Goal: Task Accomplishment & Management: Use online tool/utility

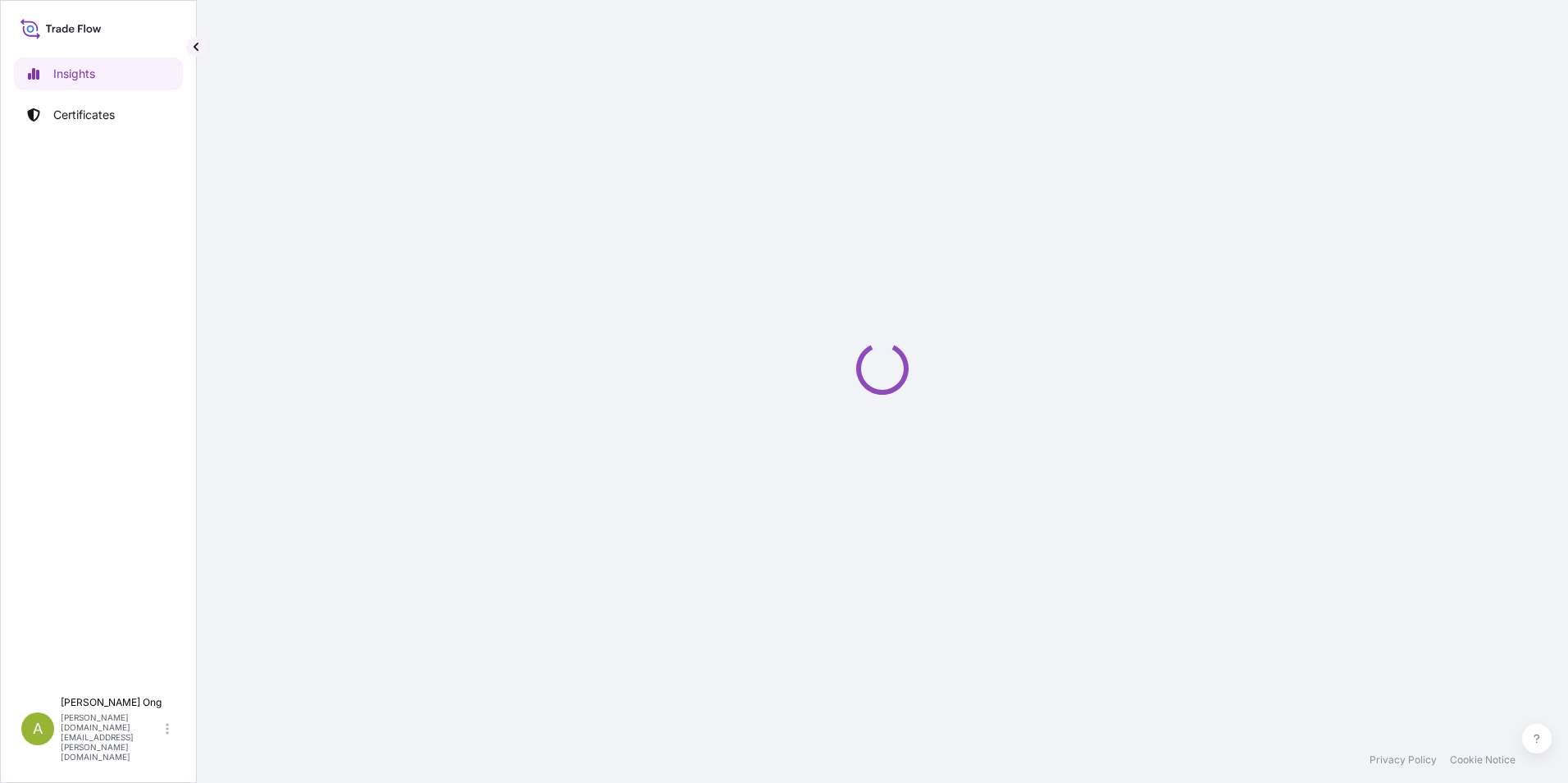
select select "2025"
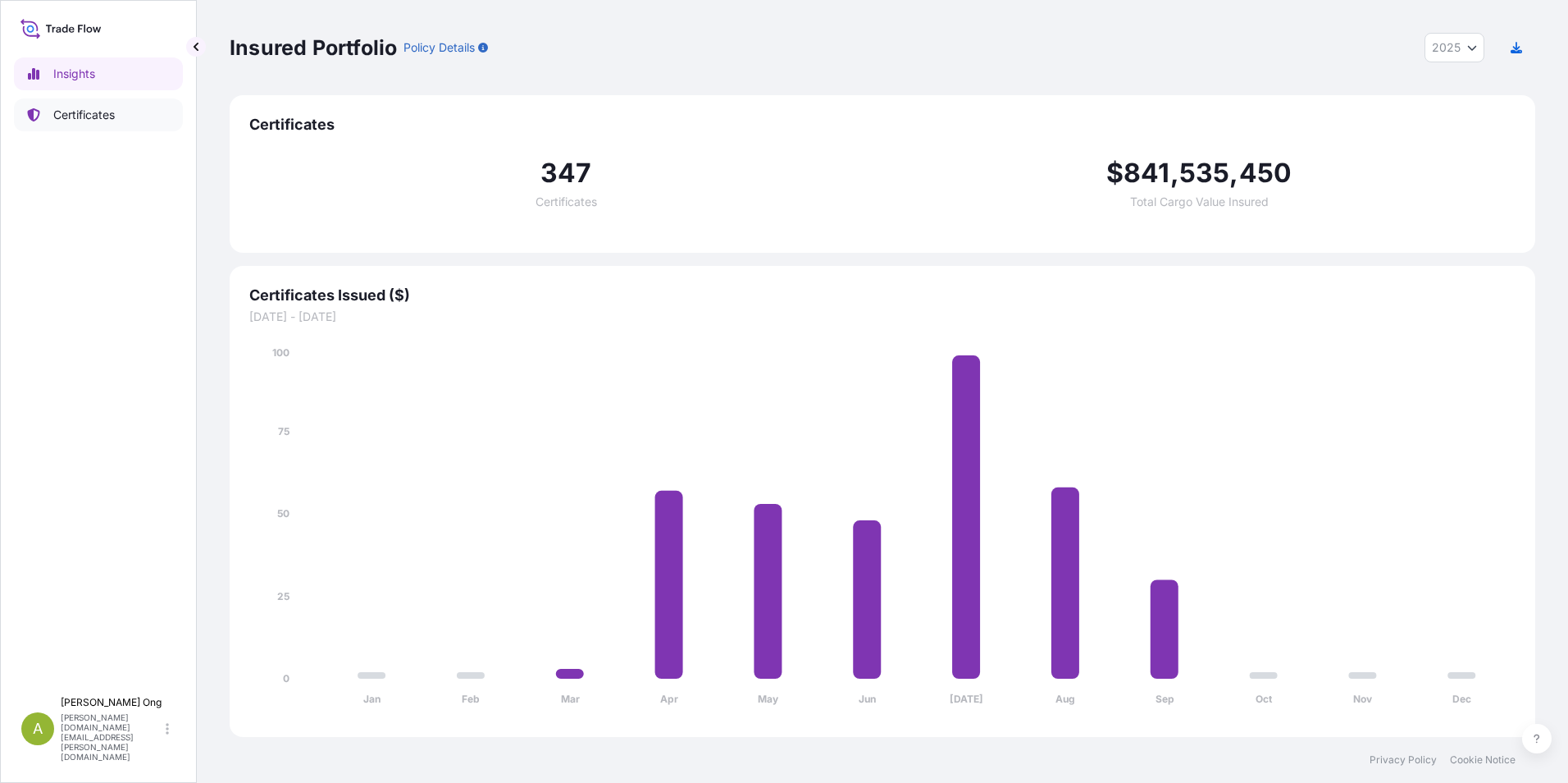
click at [65, 112] on p "Certificates" at bounding box center [84, 115] width 61 height 17
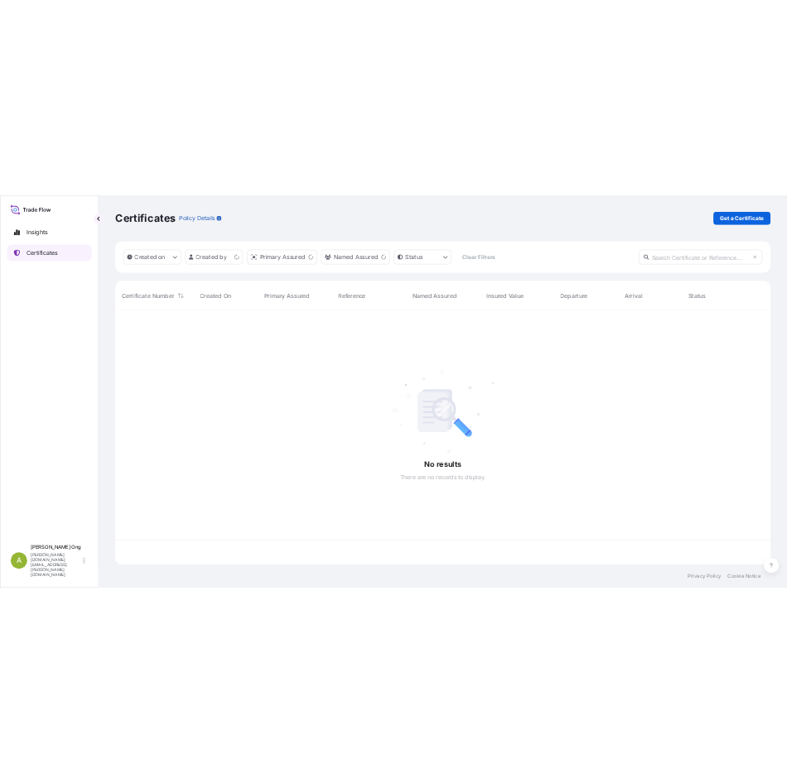
scroll to position [508, 1306]
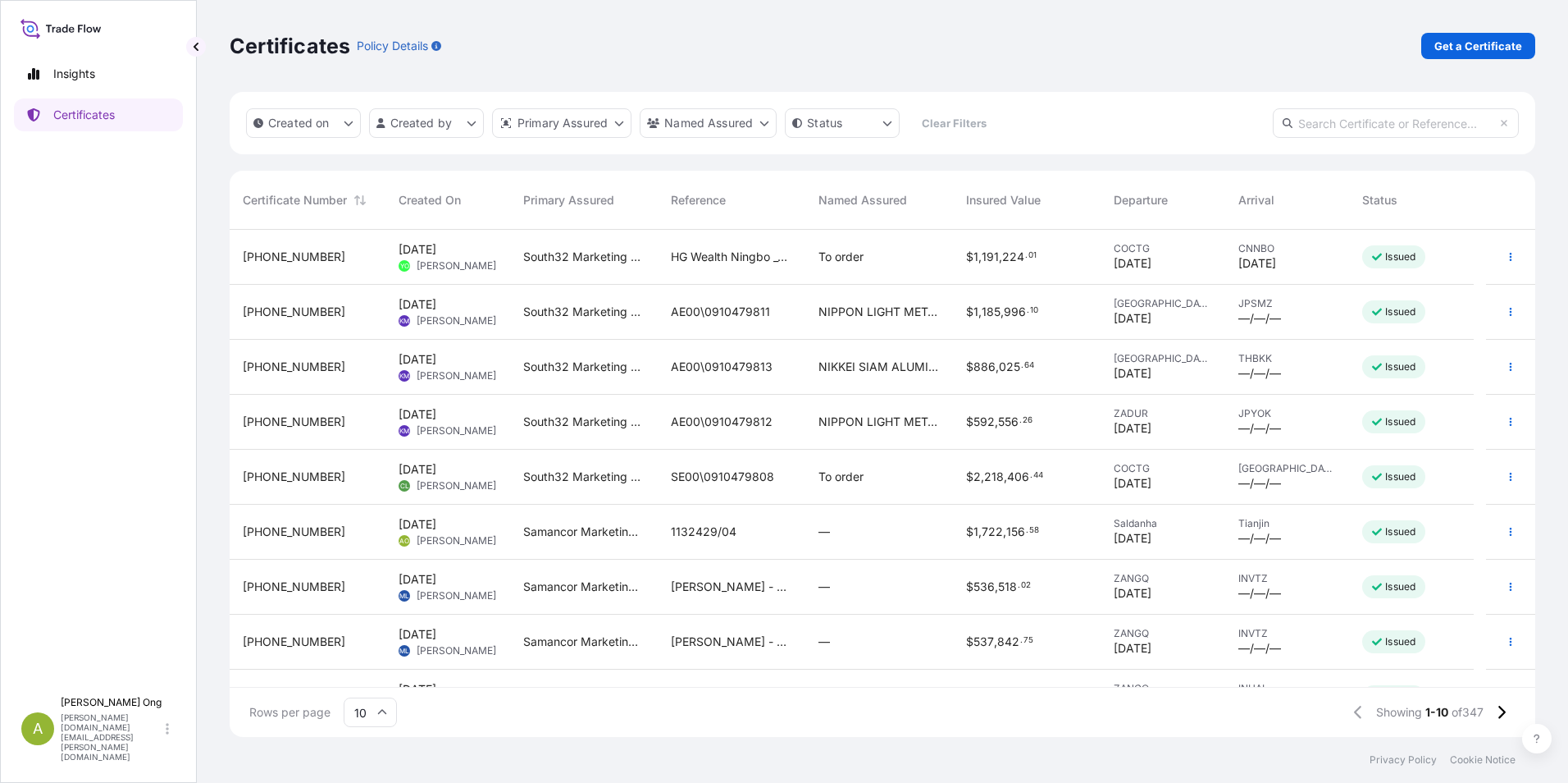
click at [1356, 125] on input "text" at bounding box center [1396, 123] width 246 height 30
paste input "[PHONE_NUMBER]"
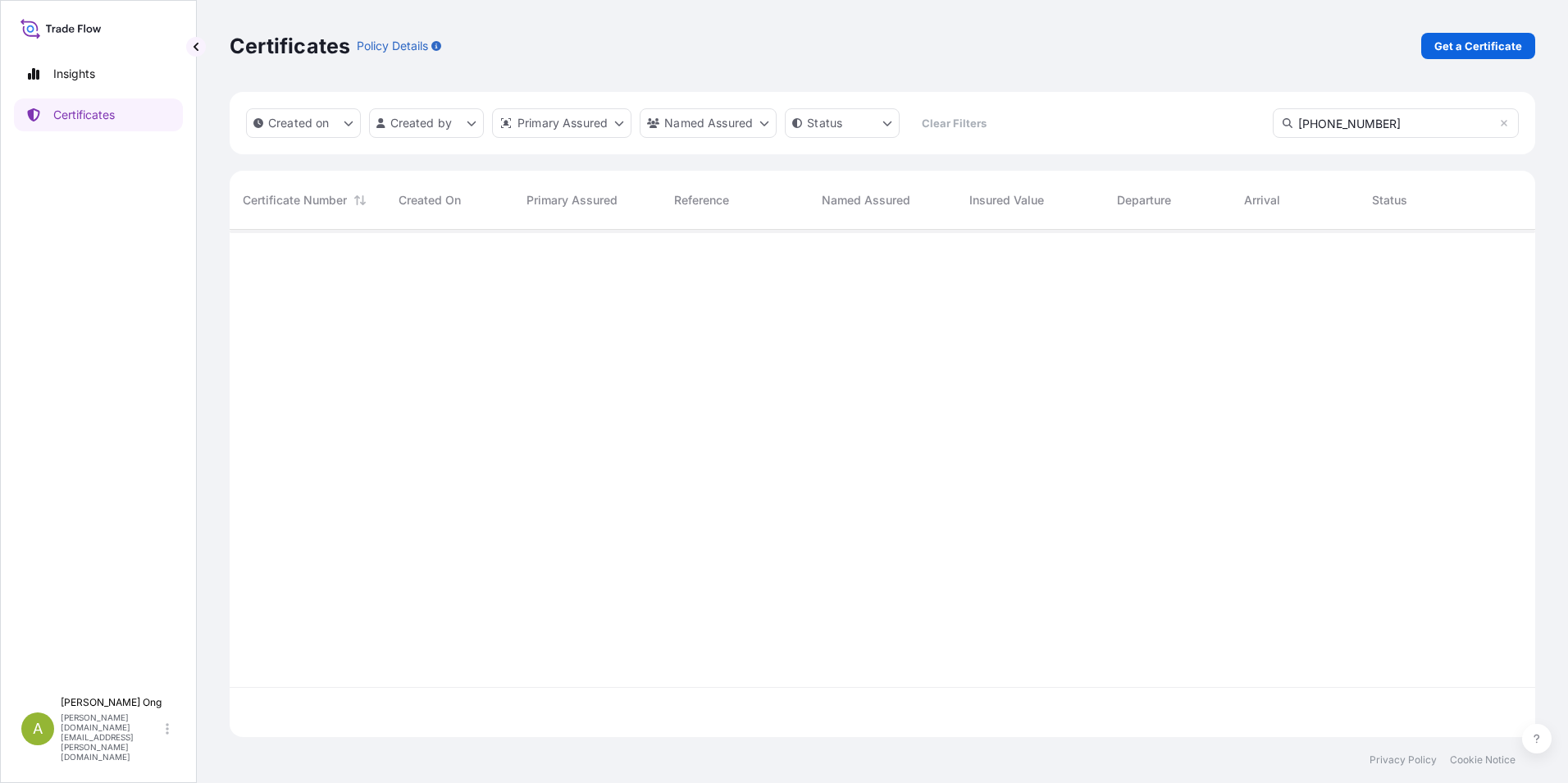
type input "[PHONE_NUMBER]"
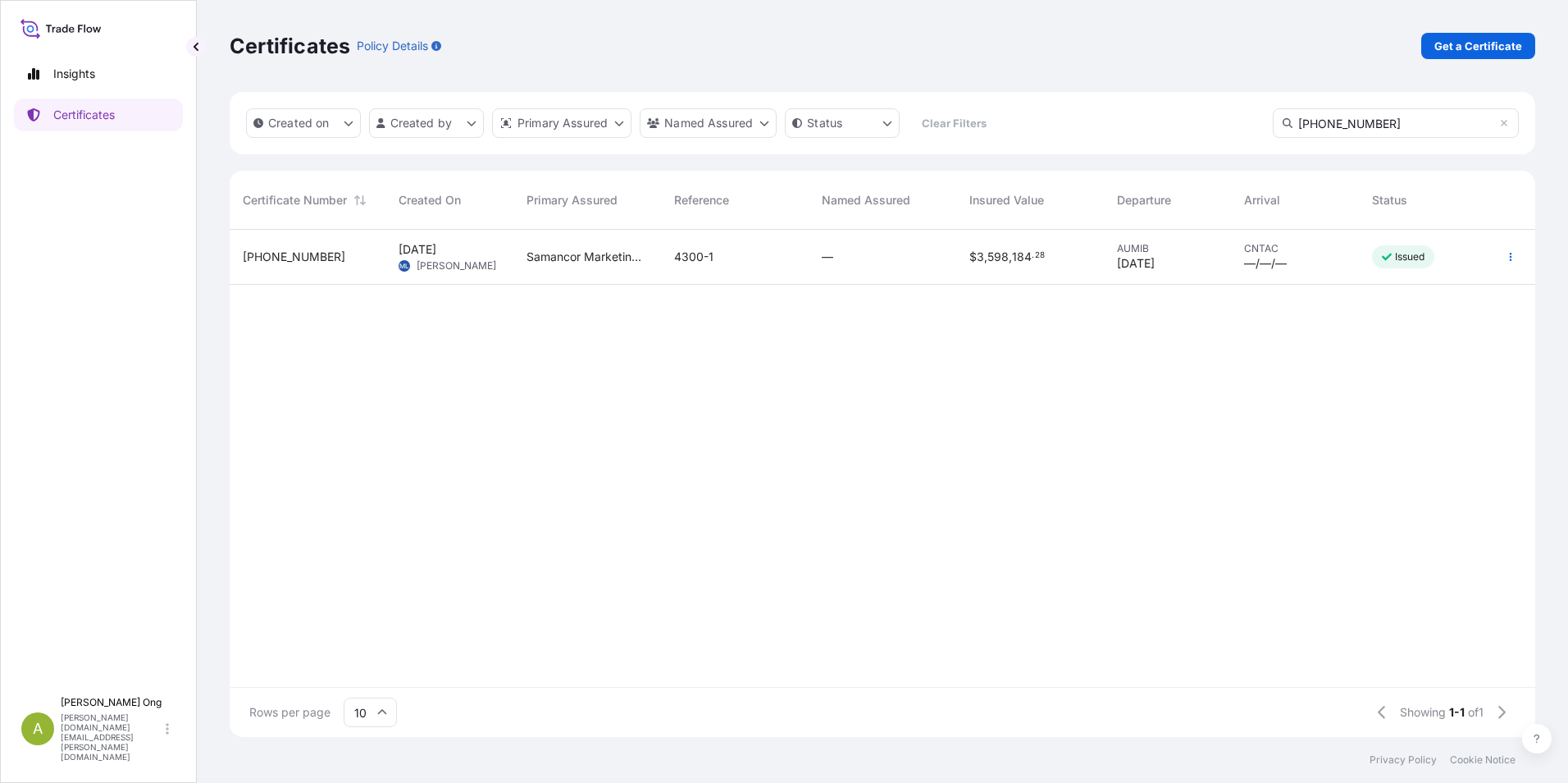
click at [281, 251] on span "[PHONE_NUMBER]" at bounding box center [294, 257] width 103 height 17
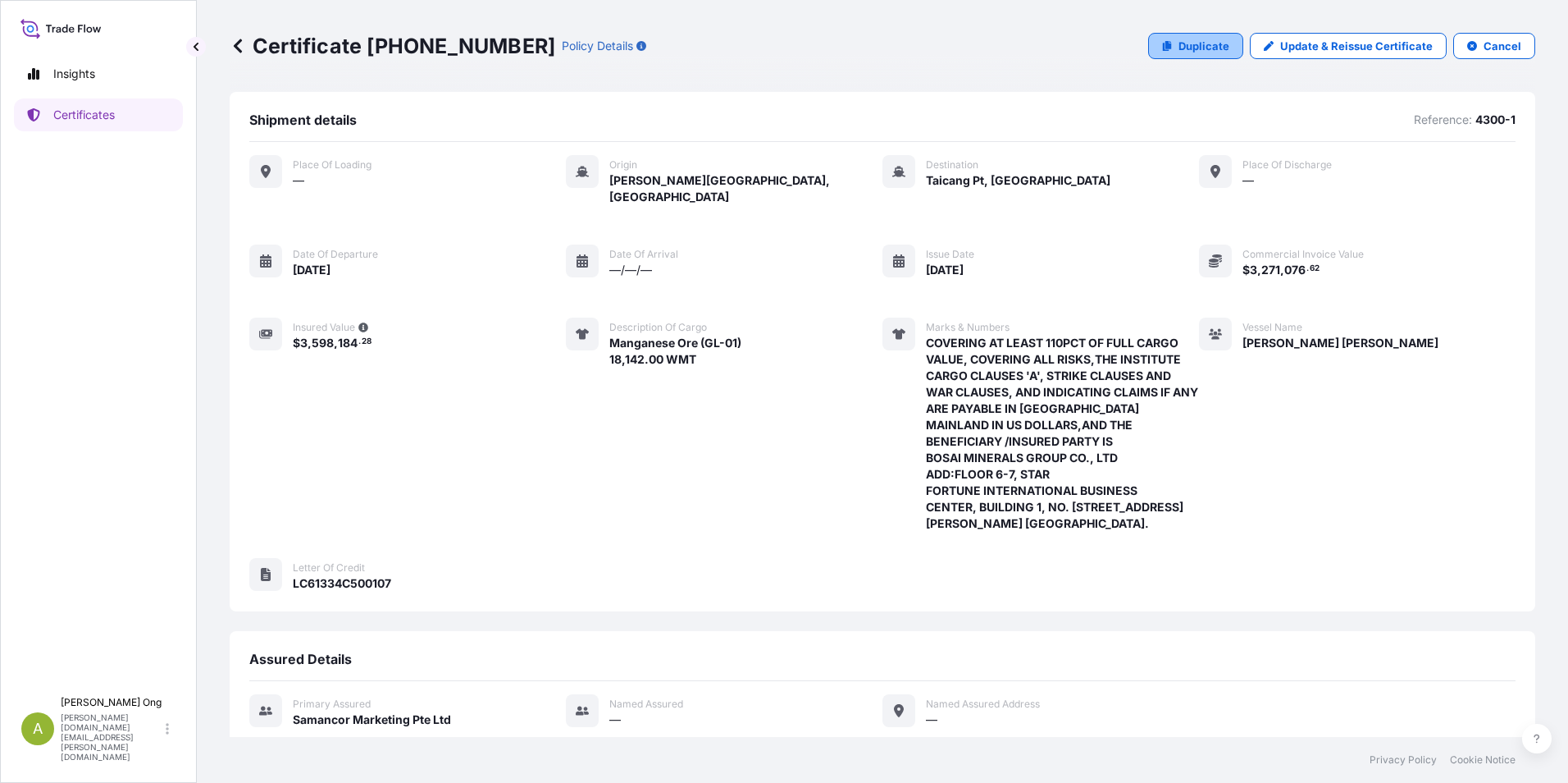
click at [1186, 46] on p "Duplicate" at bounding box center [1203, 46] width 51 height 17
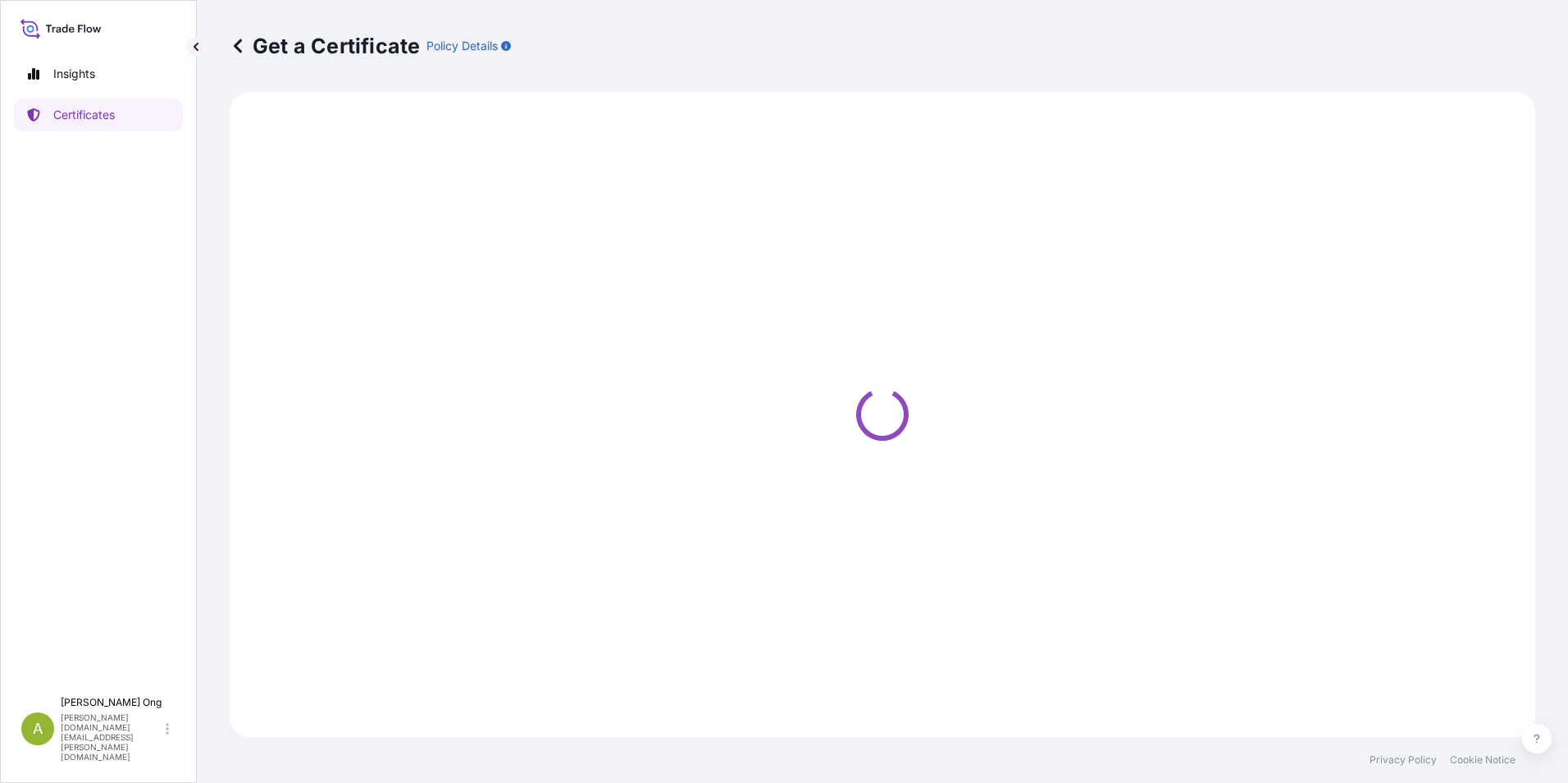
select select "Sea"
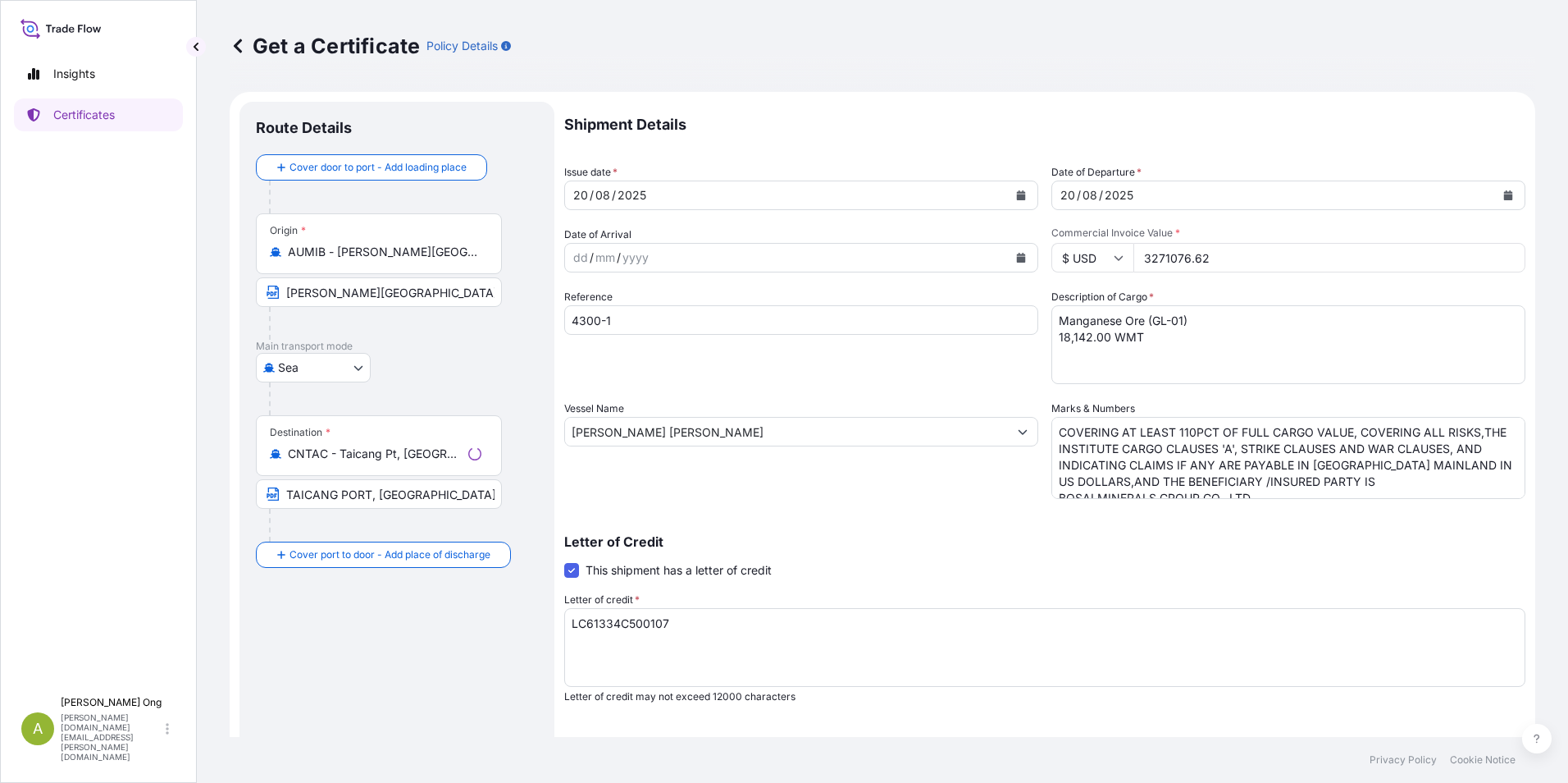
select select "31710"
click at [945, 637] on textarea "LC61334C500107" at bounding box center [1045, 648] width 962 height 79
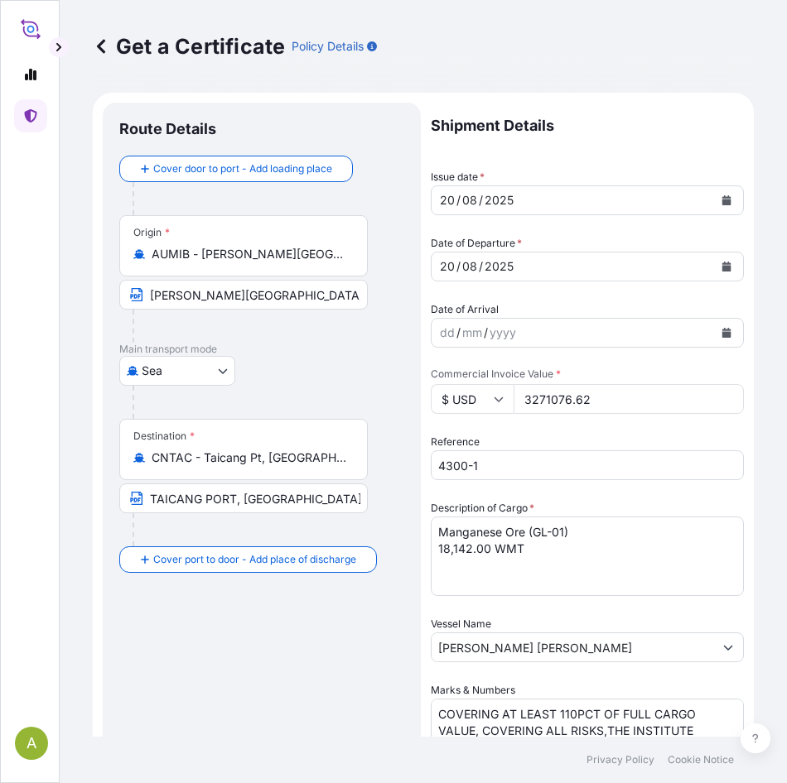
click at [722, 196] on icon "Calendar" at bounding box center [726, 200] width 9 height 10
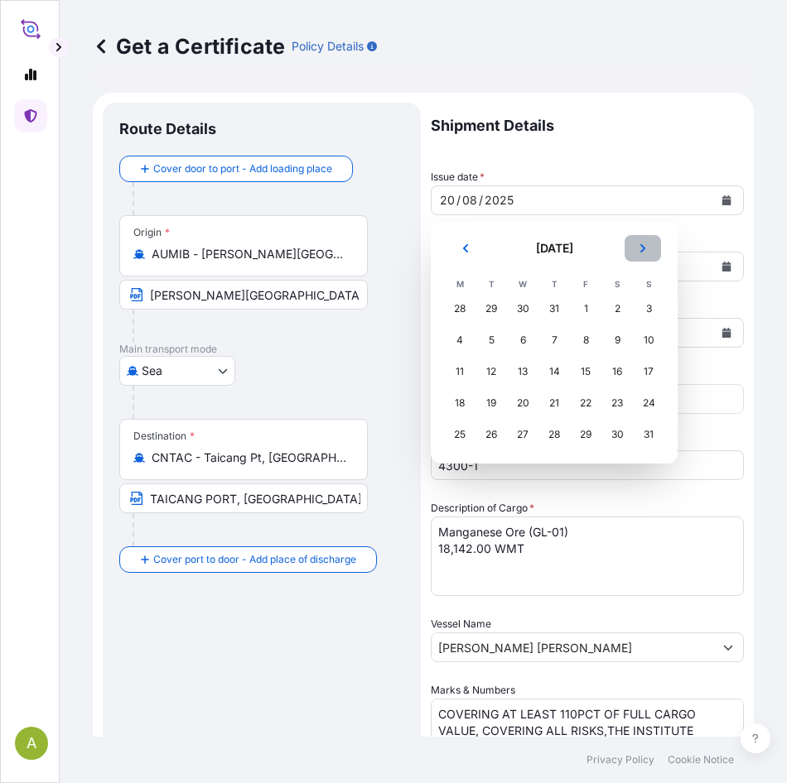
click at [639, 247] on icon "Next" at bounding box center [643, 248] width 10 height 10
click at [619, 340] on div "13" at bounding box center [617, 340] width 30 height 30
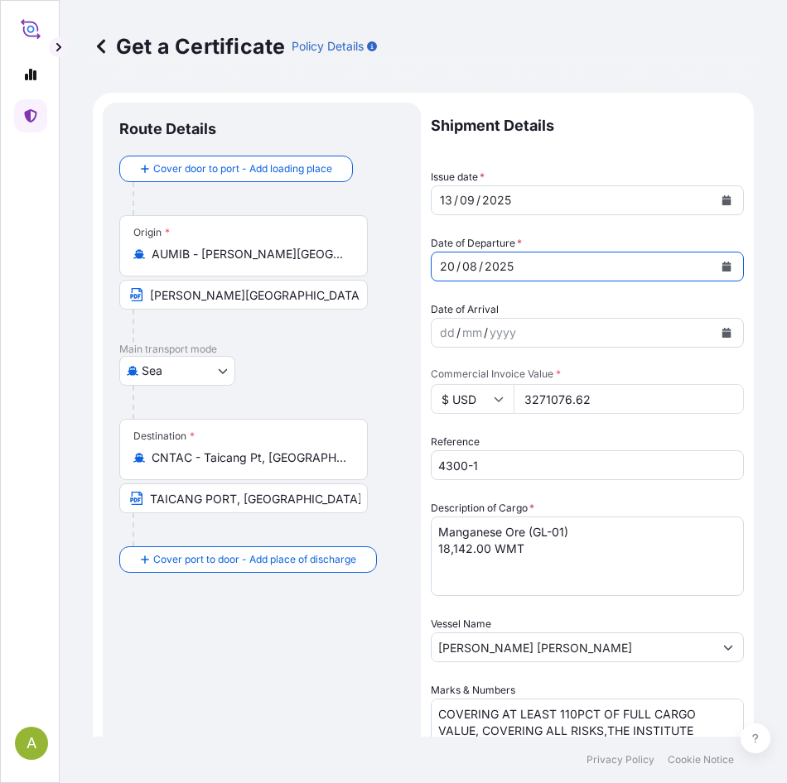
click at [721, 263] on icon "Calendar" at bounding box center [726, 267] width 10 height 10
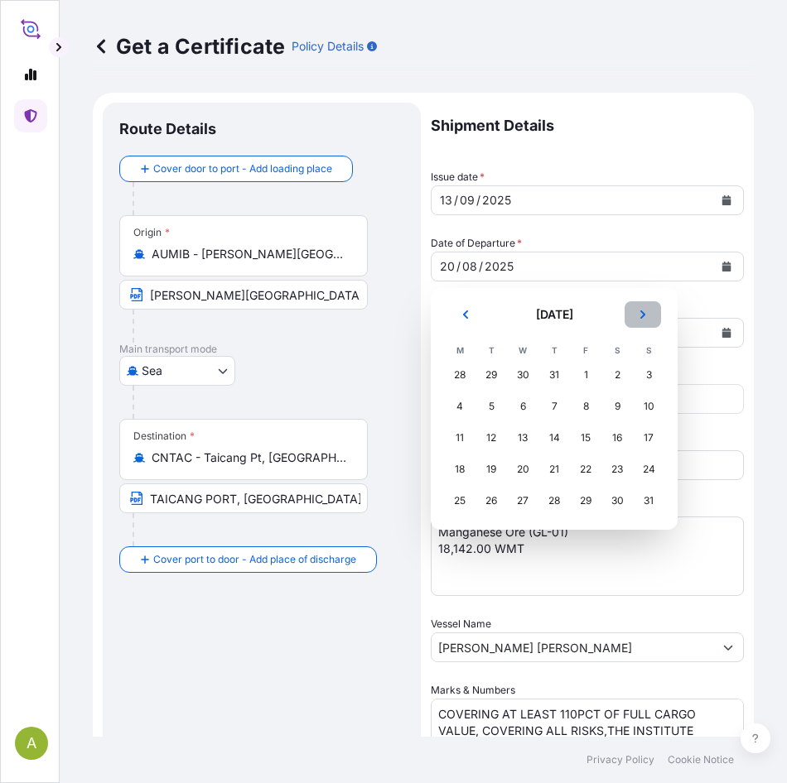
click at [648, 315] on button "Next" at bounding box center [642, 314] width 36 height 27
click at [614, 406] on div "13" at bounding box center [617, 407] width 30 height 30
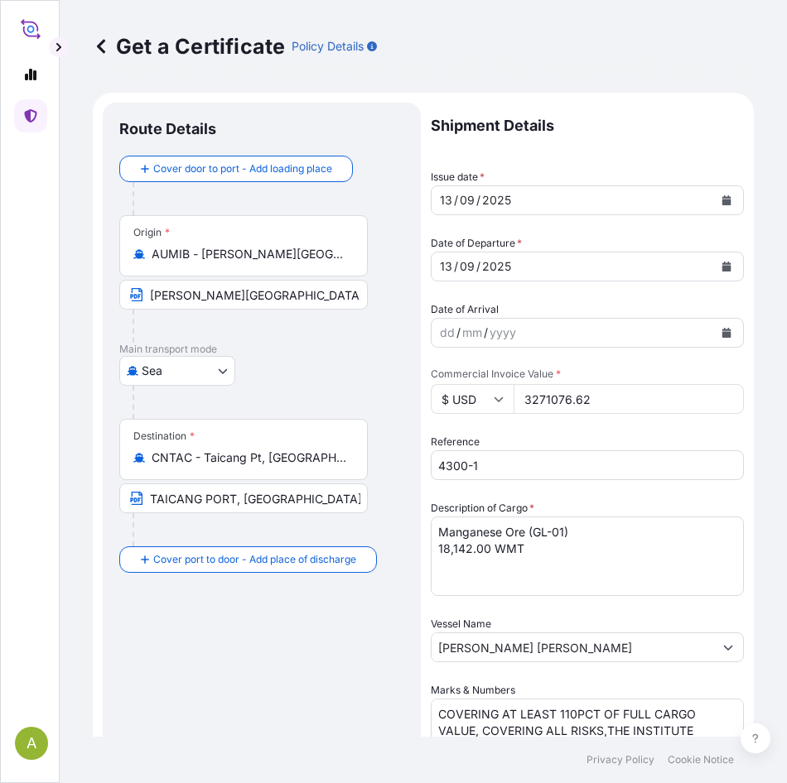
drag, startPoint x: 619, startPoint y: 398, endPoint x: 258, endPoint y: 398, distance: 361.1
click at [253, 398] on form "Route Details Cover door to port - Add loading place Place of loading Road / In…" at bounding box center [423, 686] width 661 height 1187
paste input "382158.0"
type input "3382158.02"
drag, startPoint x: 510, startPoint y: 466, endPoint x: 185, endPoint y: 455, distance: 325.6
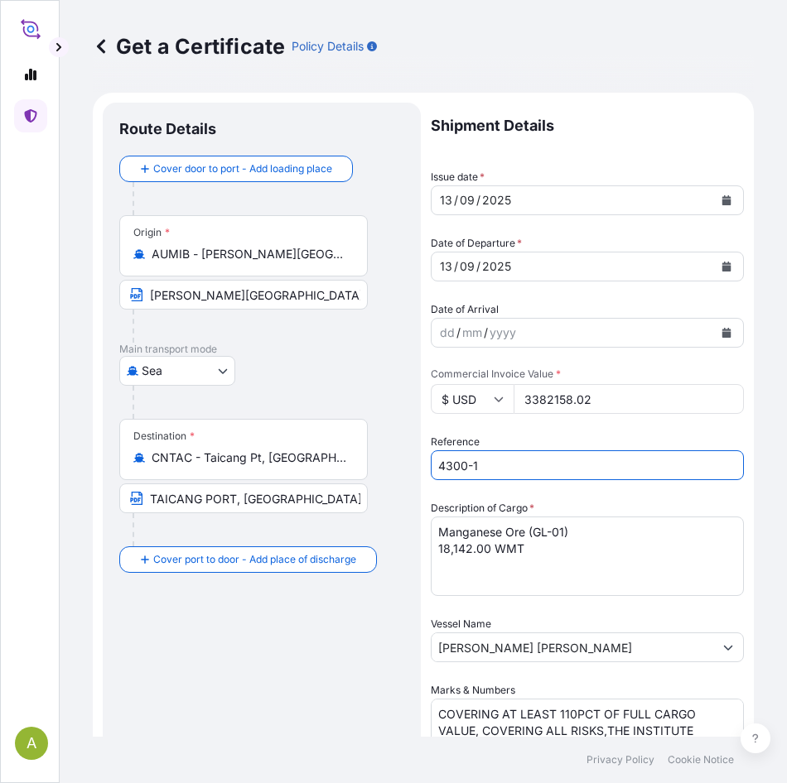
click at [181, 455] on form "Route Details Cover door to port - Add loading place Place of loading Road / In…" at bounding box center [423, 686] width 661 height 1187
paste input "11"
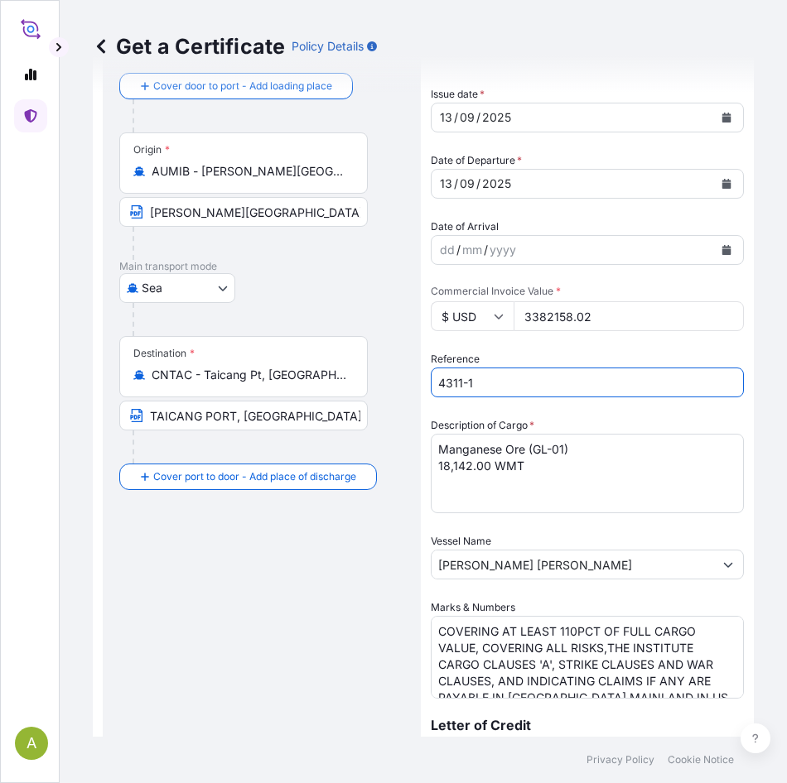
scroll to position [166, 0]
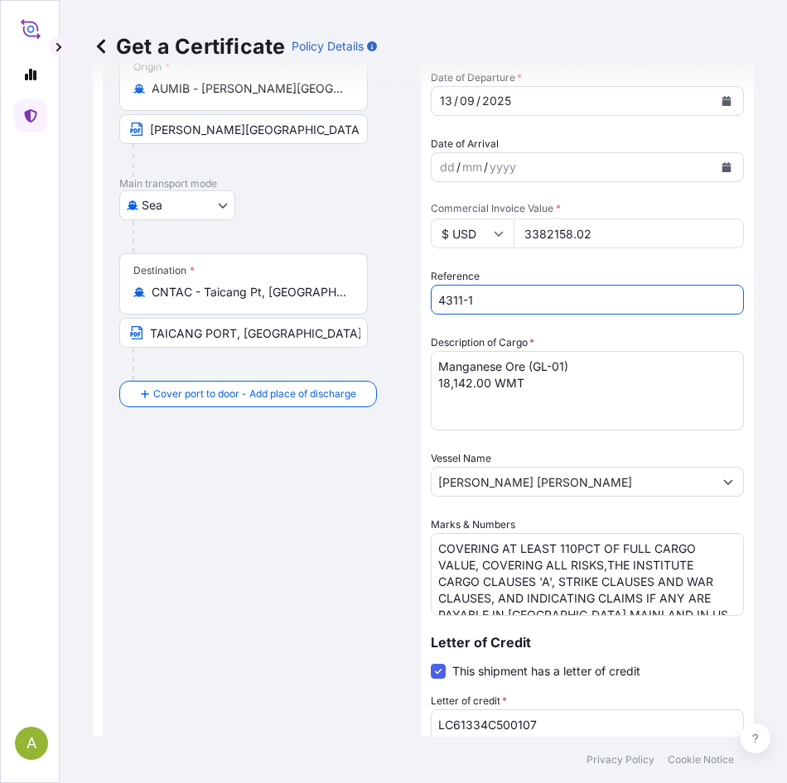
type input "4311-1"
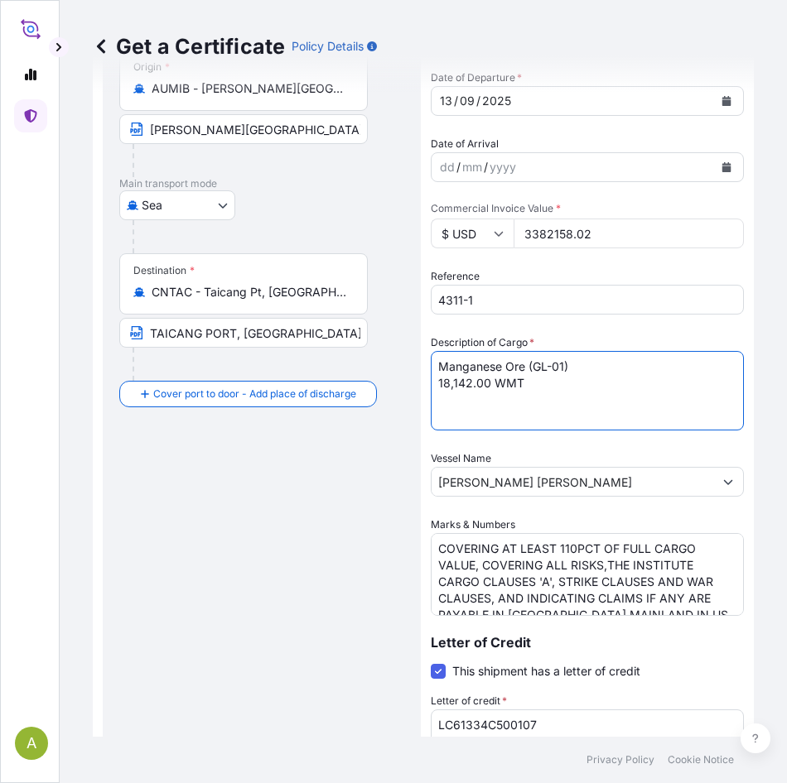
click at [454, 381] on textarea "Manganese Ore (GL-01) 18,142.00 WMT" at bounding box center [587, 391] width 313 height 80
type textarea "Manganese Ore (GL-01) 18,516.00 WMT"
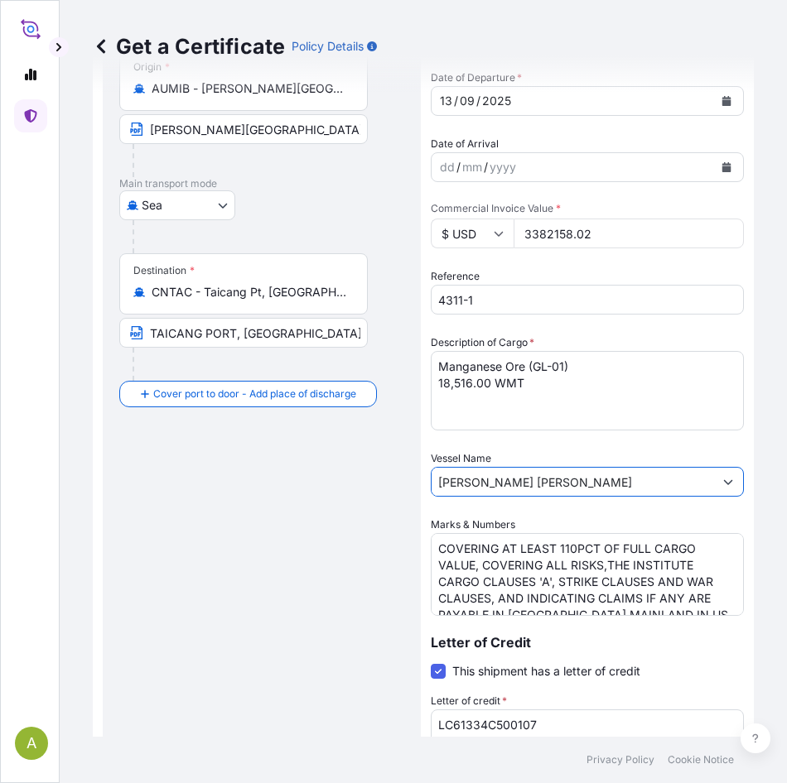
drag, startPoint x: 638, startPoint y: 483, endPoint x: 69, endPoint y: 483, distance: 569.8
click at [69, 483] on div "Get a Certificate Policy Details Route Details Cover door to port - Add loading…" at bounding box center [423, 368] width 727 height 737
paste input "LI DIAN 5"
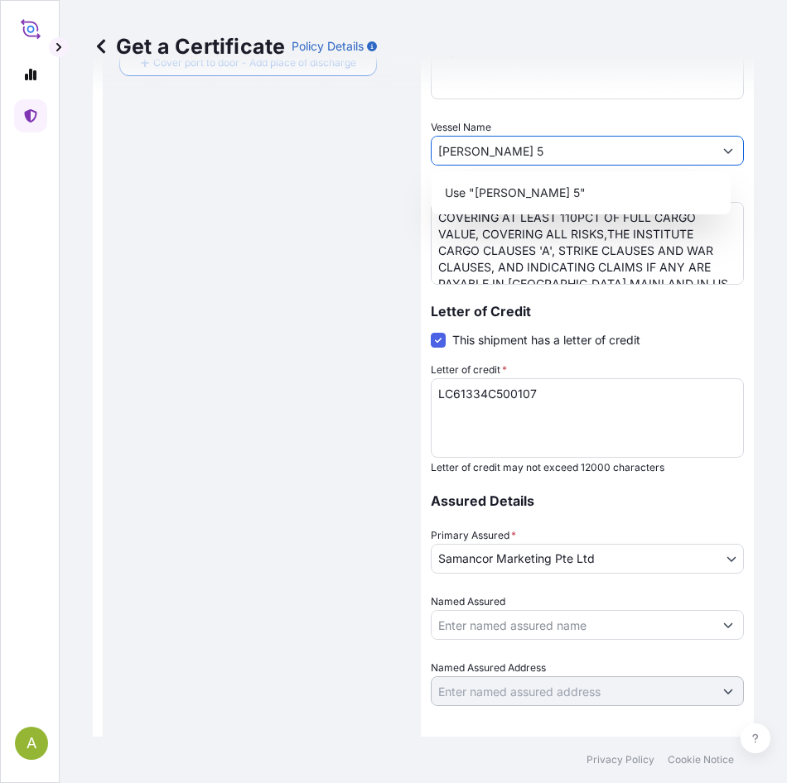
scroll to position [542, 0]
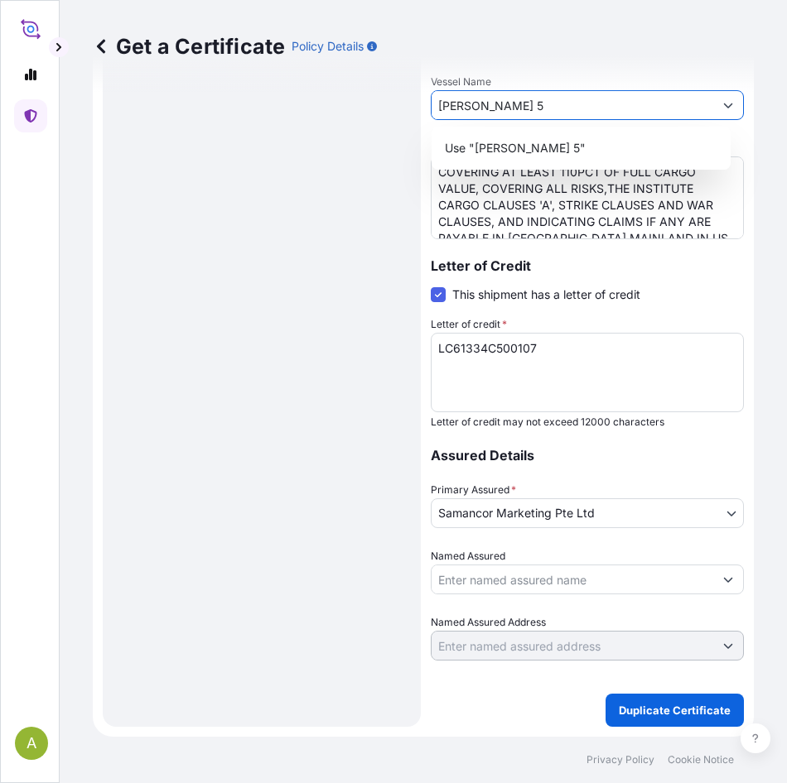
type input "LI DIAN 5"
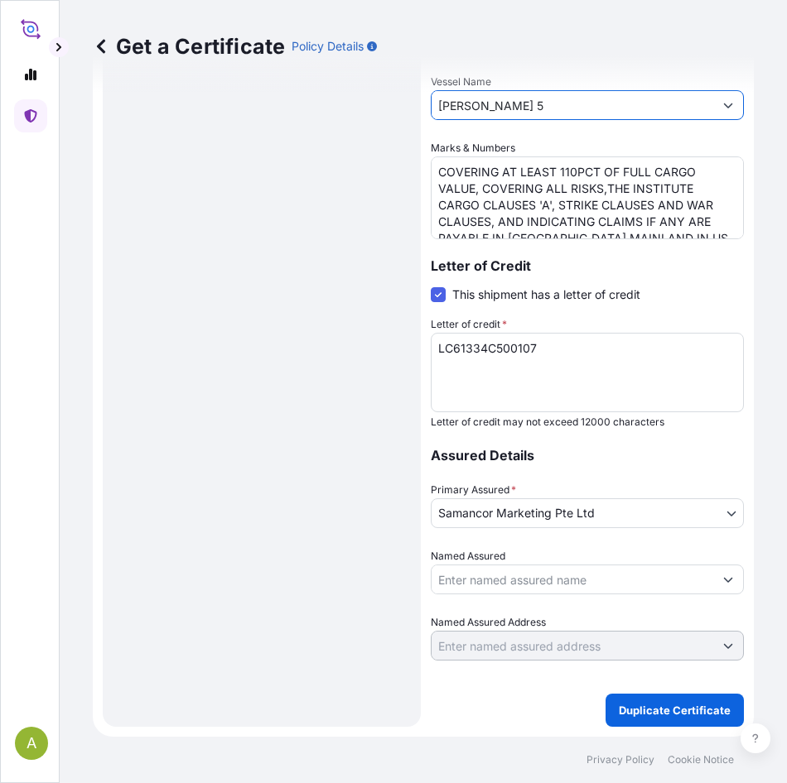
drag, startPoint x: 555, startPoint y: 353, endPoint x: 145, endPoint y: 312, distance: 411.9
click at [145, 312] on form "Route Details Cover door to port - Add loading place Place of loading Road / In…" at bounding box center [423, 143] width 661 height 1187
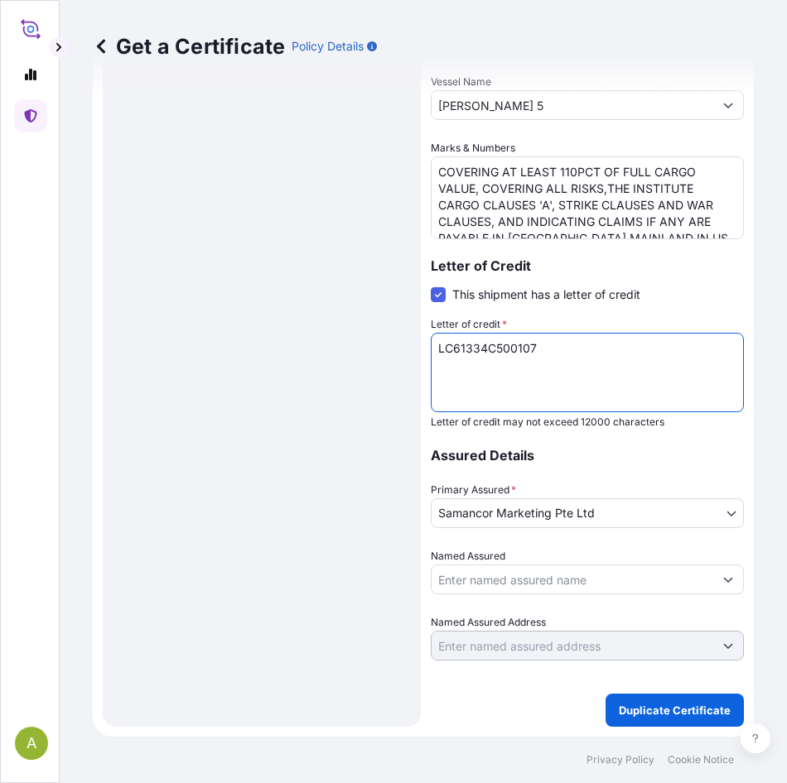
paste textarea "ZJY05IL000127100"
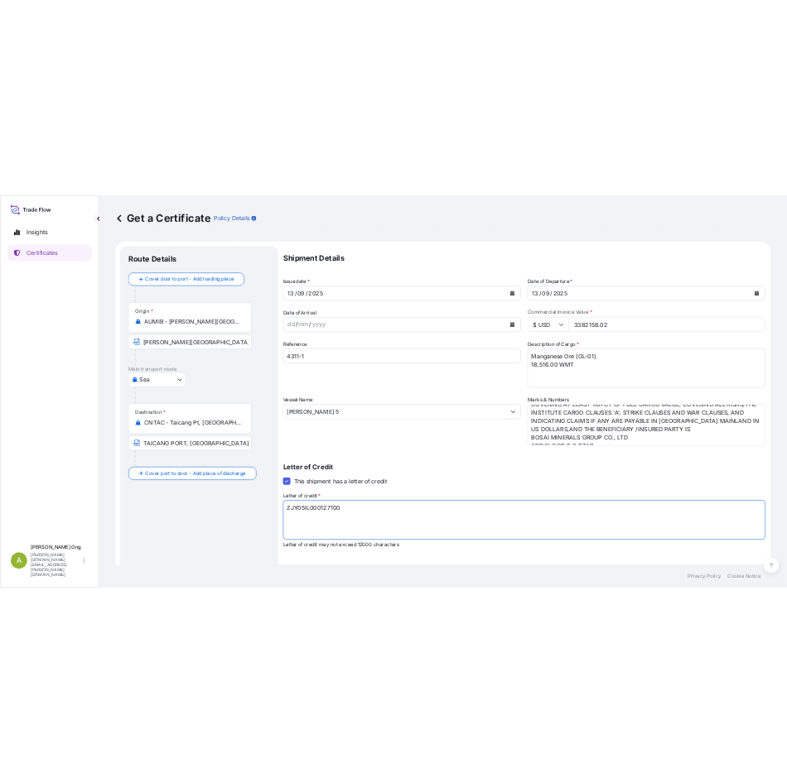
scroll to position [0, 0]
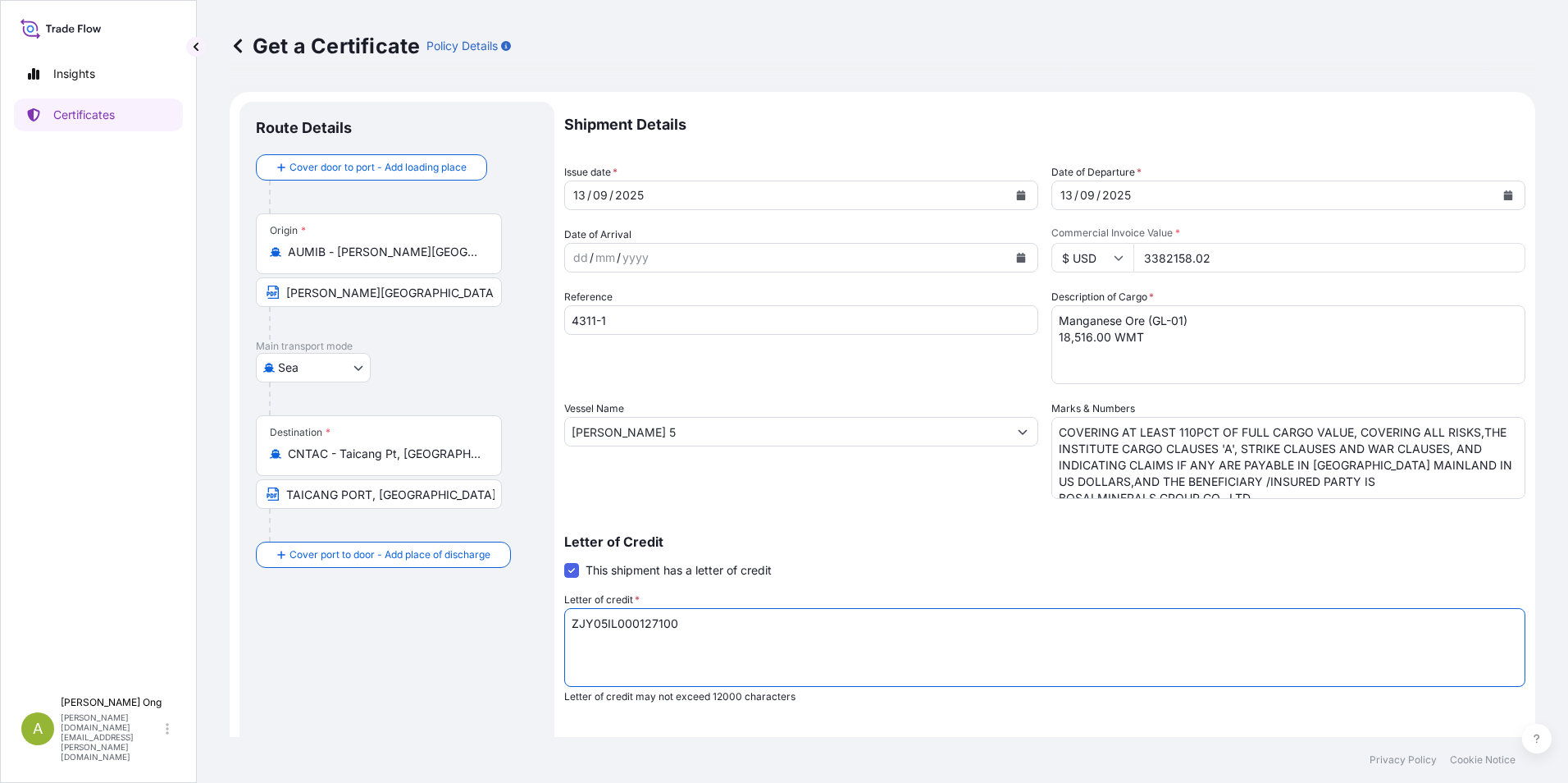
type textarea "ZJY05IL000127100"
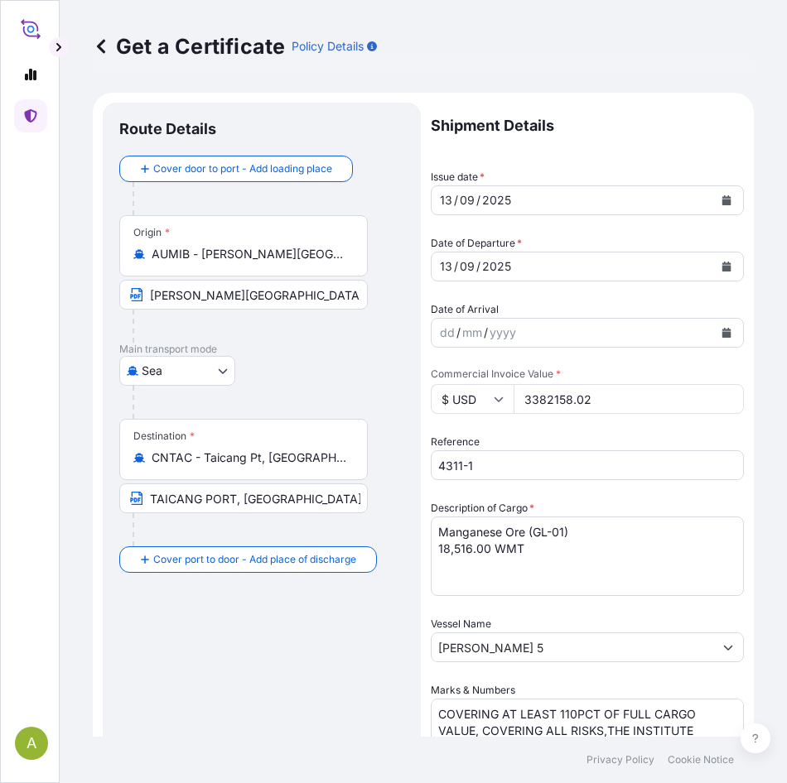
click at [485, 414] on div "Shipment Details Issue date * 13 / 09 / 2025 Date of Departure * 13 / 09 / 2025…" at bounding box center [587, 663] width 313 height 1120
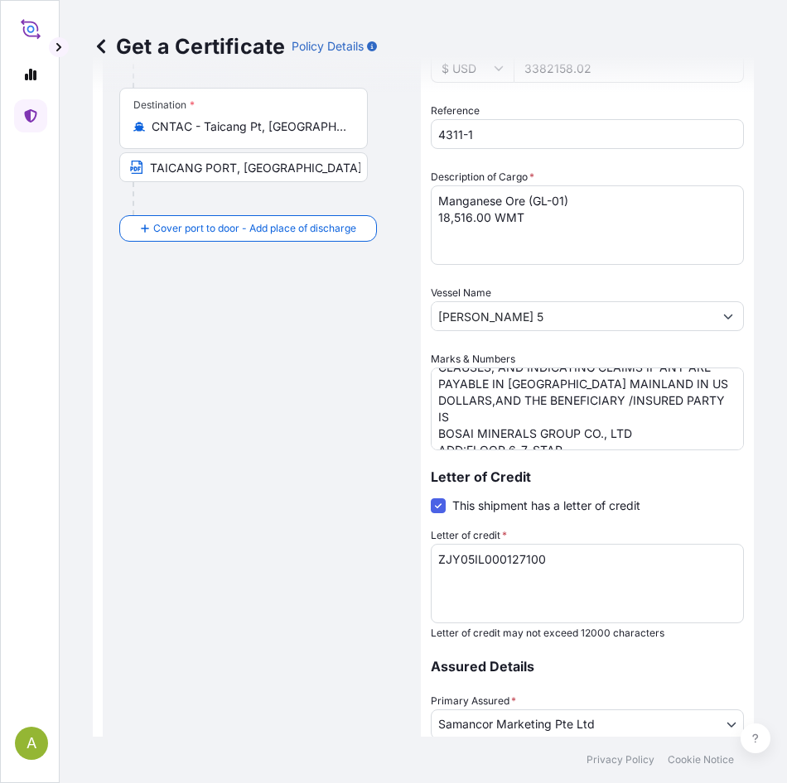
scroll to position [65, 0]
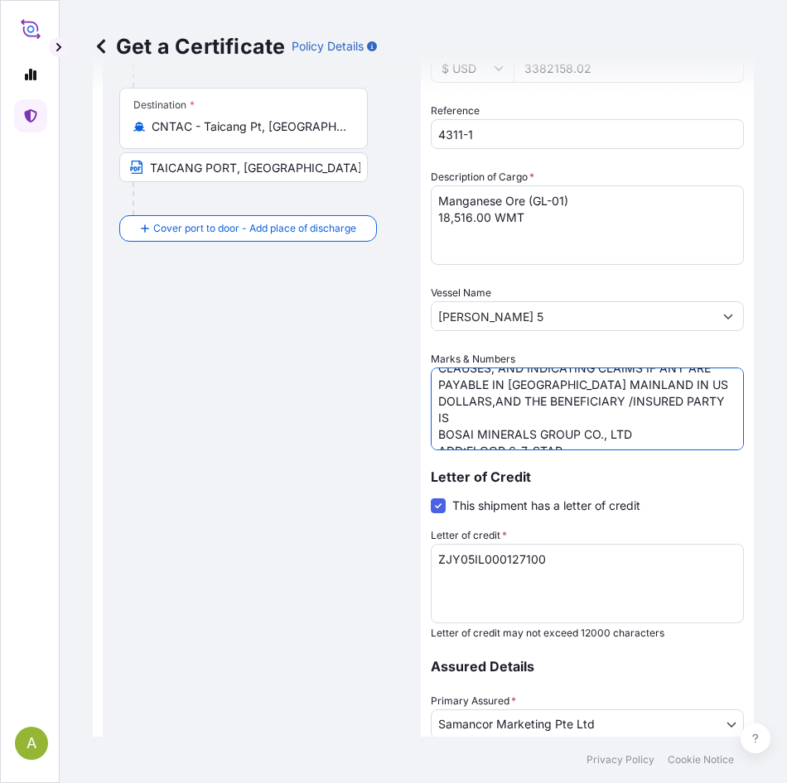
click at [510, 417] on textarea "COVERING AT LEAST 110PCT OF FULL CARGO VALUE, COVERING ALL RISKS,THE INSTITUTE …" at bounding box center [587, 409] width 313 height 83
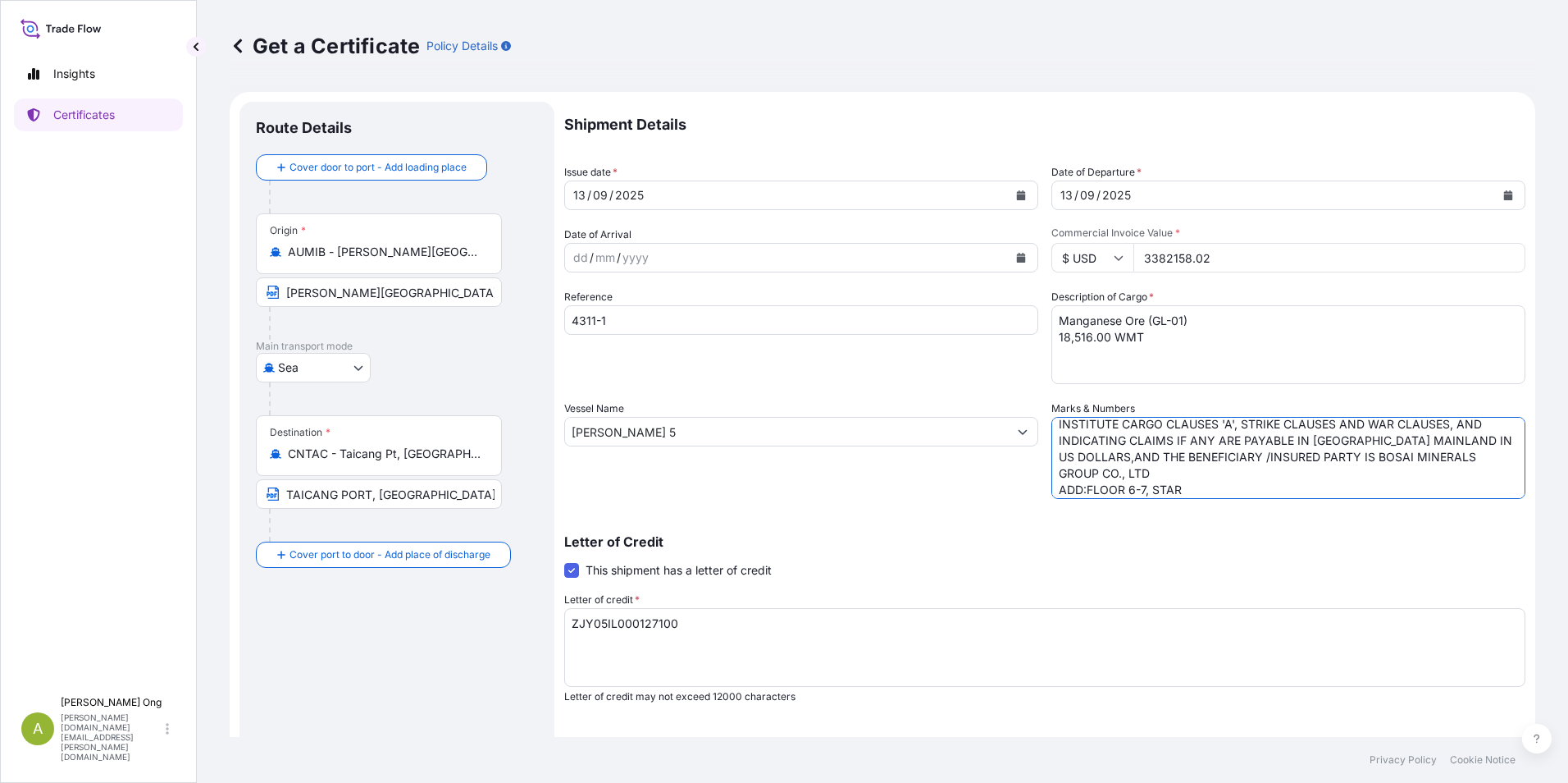
scroll to position [0, 0]
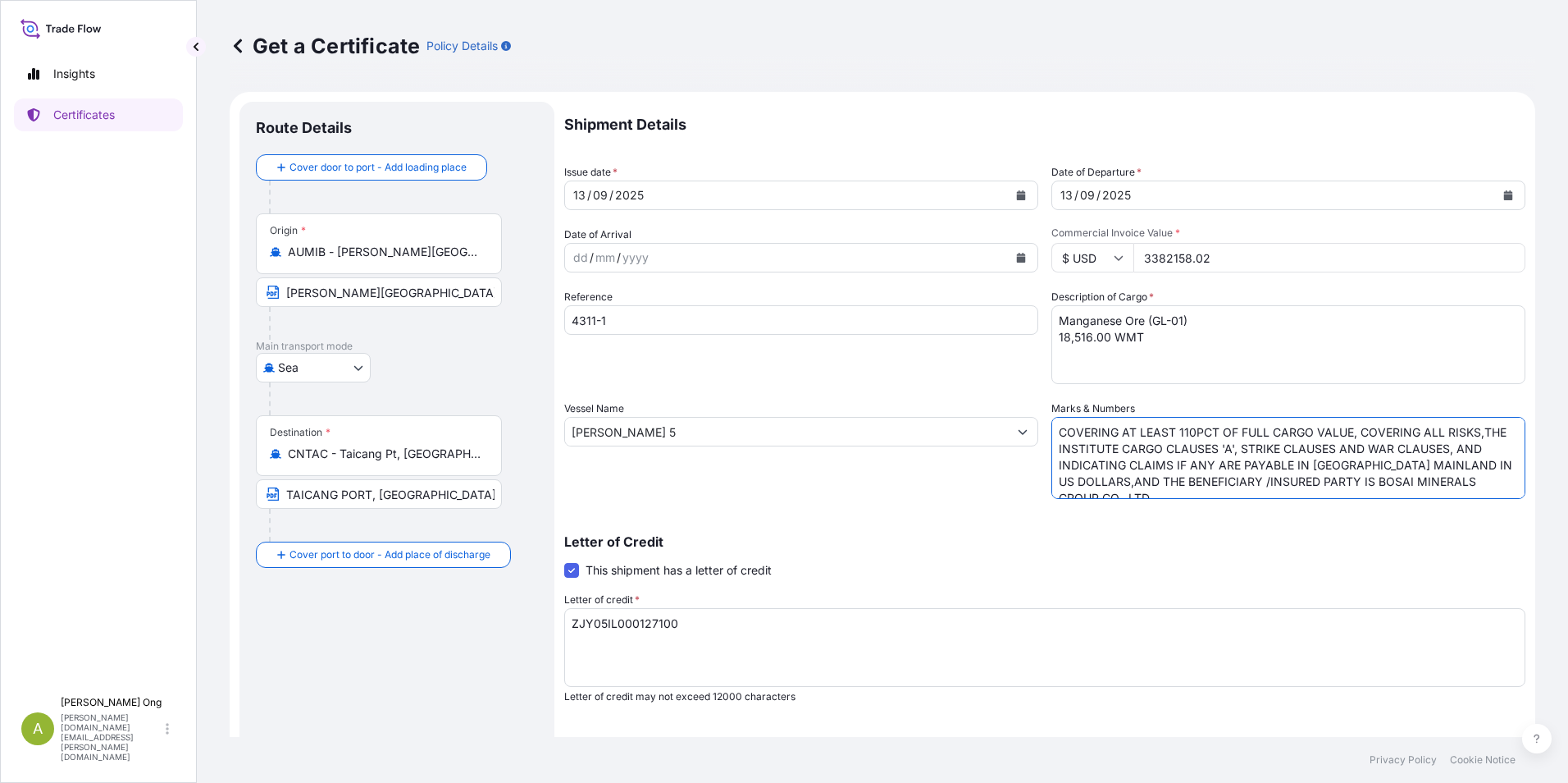
click at [1193, 492] on textarea "COVERING AT LEAST 110PCT OF FULL CARGO VALUE, COVERING ALL RISKS,THE INSTITUTE …" at bounding box center [1289, 458] width 474 height 82
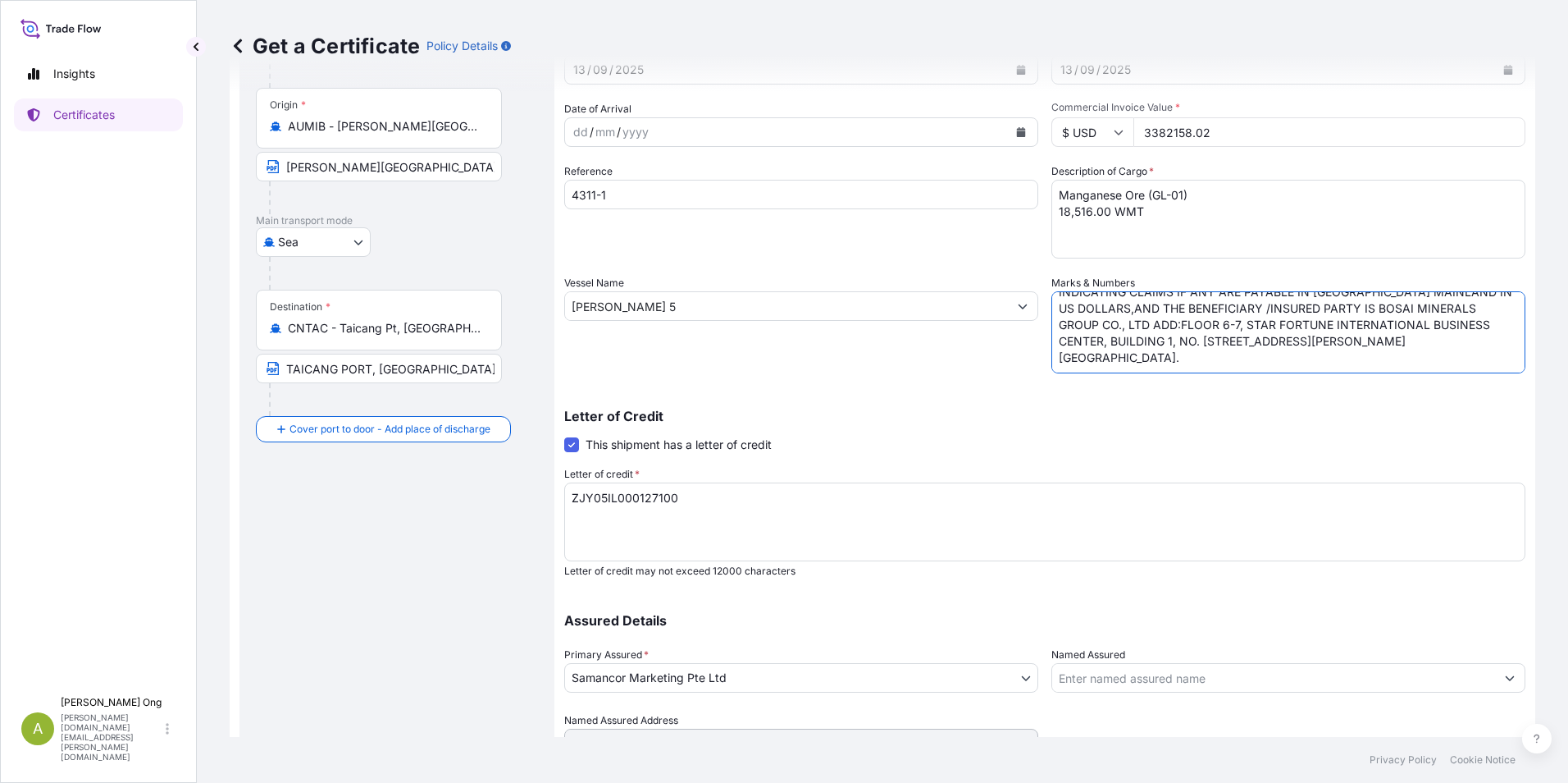
scroll to position [165, 0]
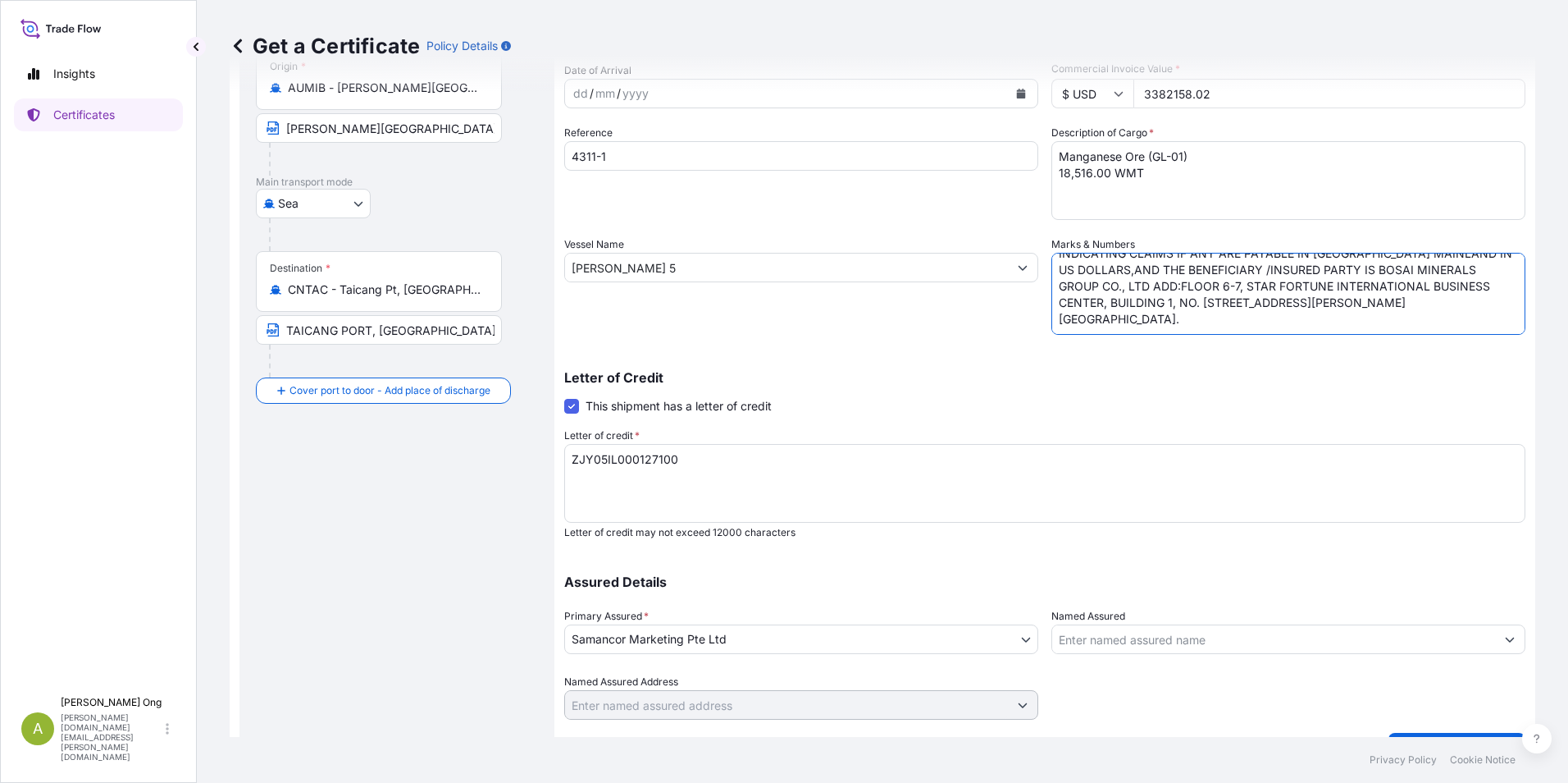
type textarea "COVERING AT LEAST 110PCT OF FULL CARGO VALUE, COVERING ALL RISKS,THE INSTITUTE …"
click at [891, 380] on p "Letter of Credit" at bounding box center [1045, 377] width 962 height 13
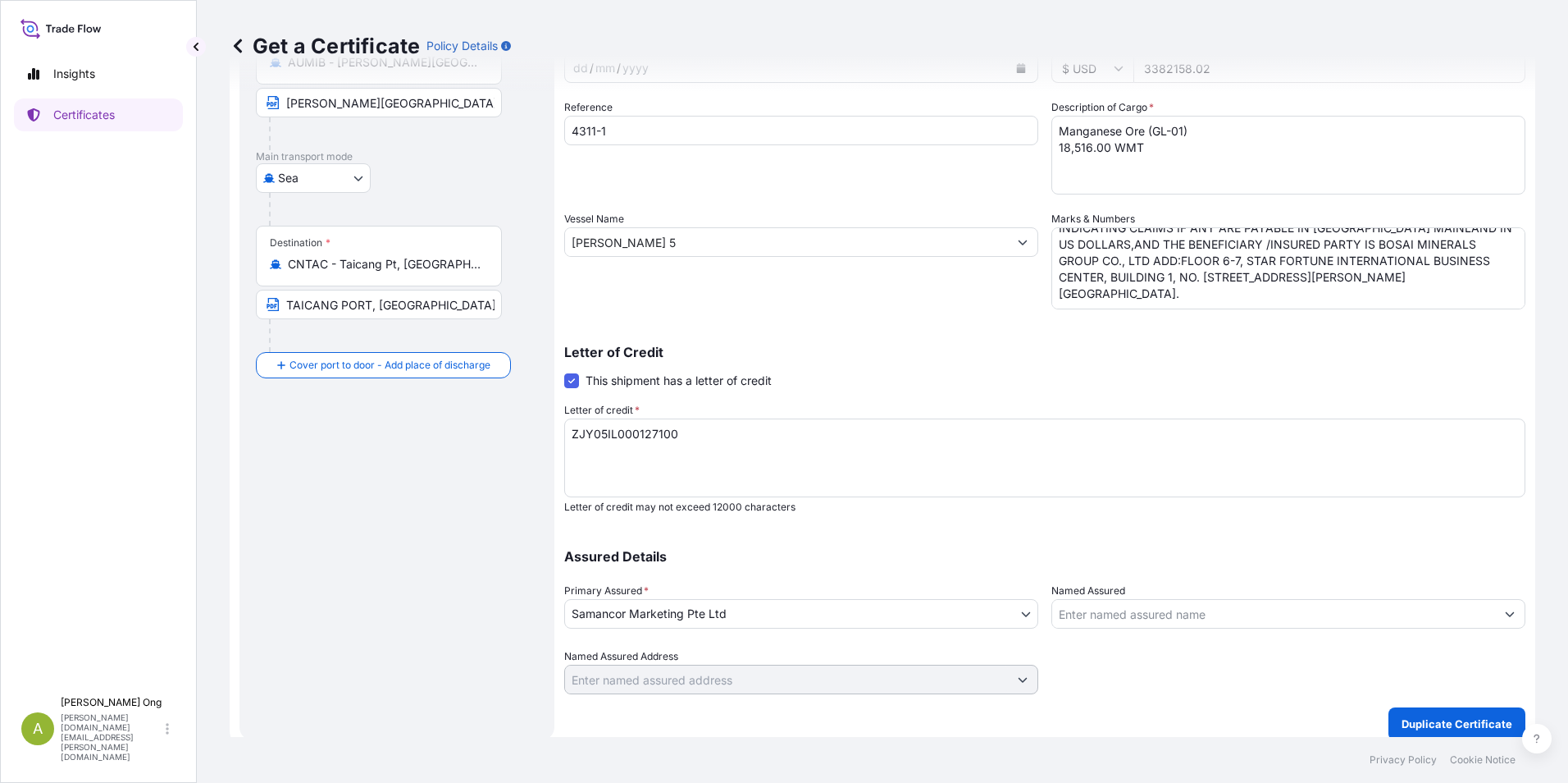
scroll to position [203, 0]
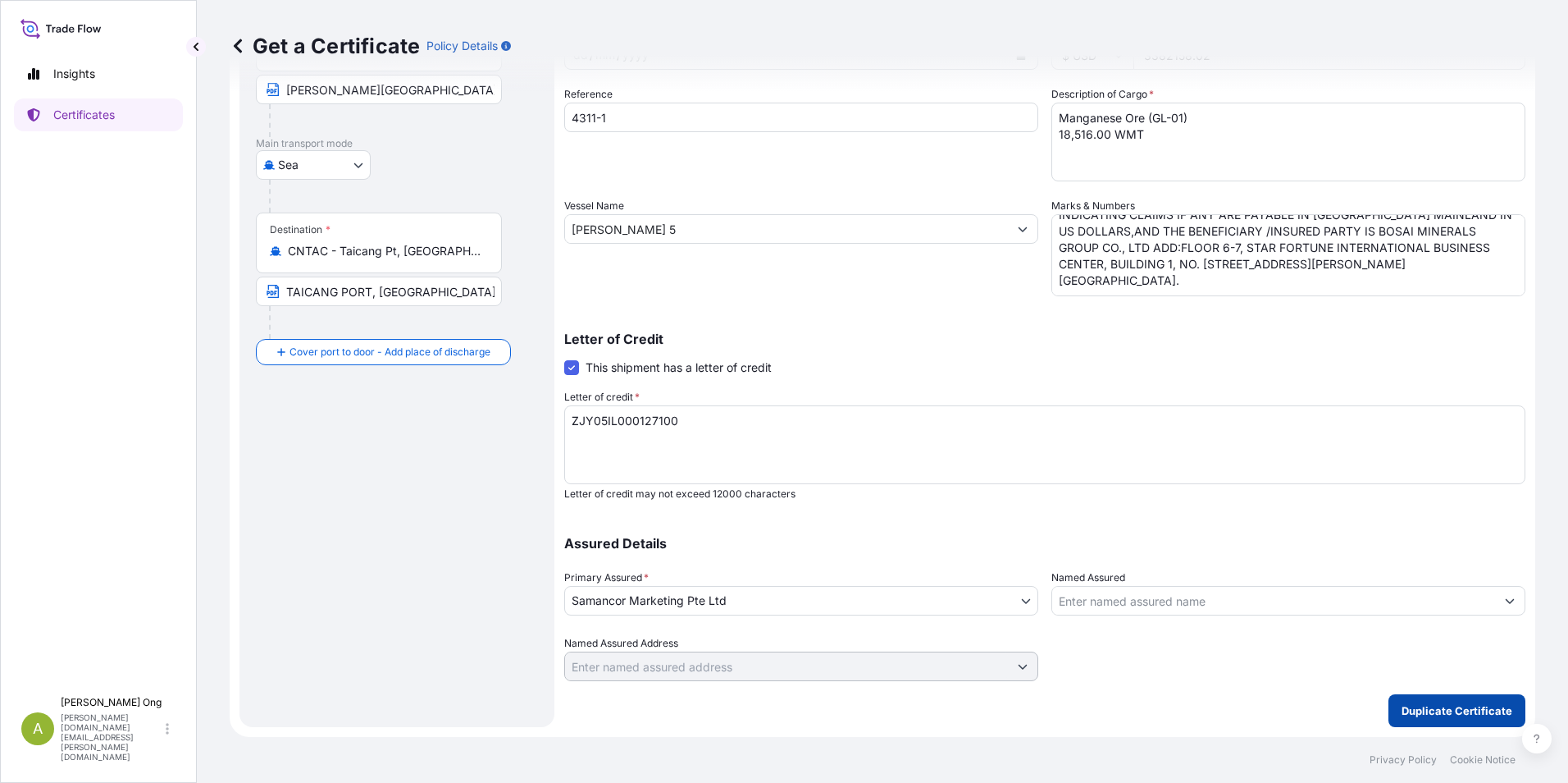
click at [1468, 712] on p "Duplicate Certificate" at bounding box center [1457, 711] width 111 height 17
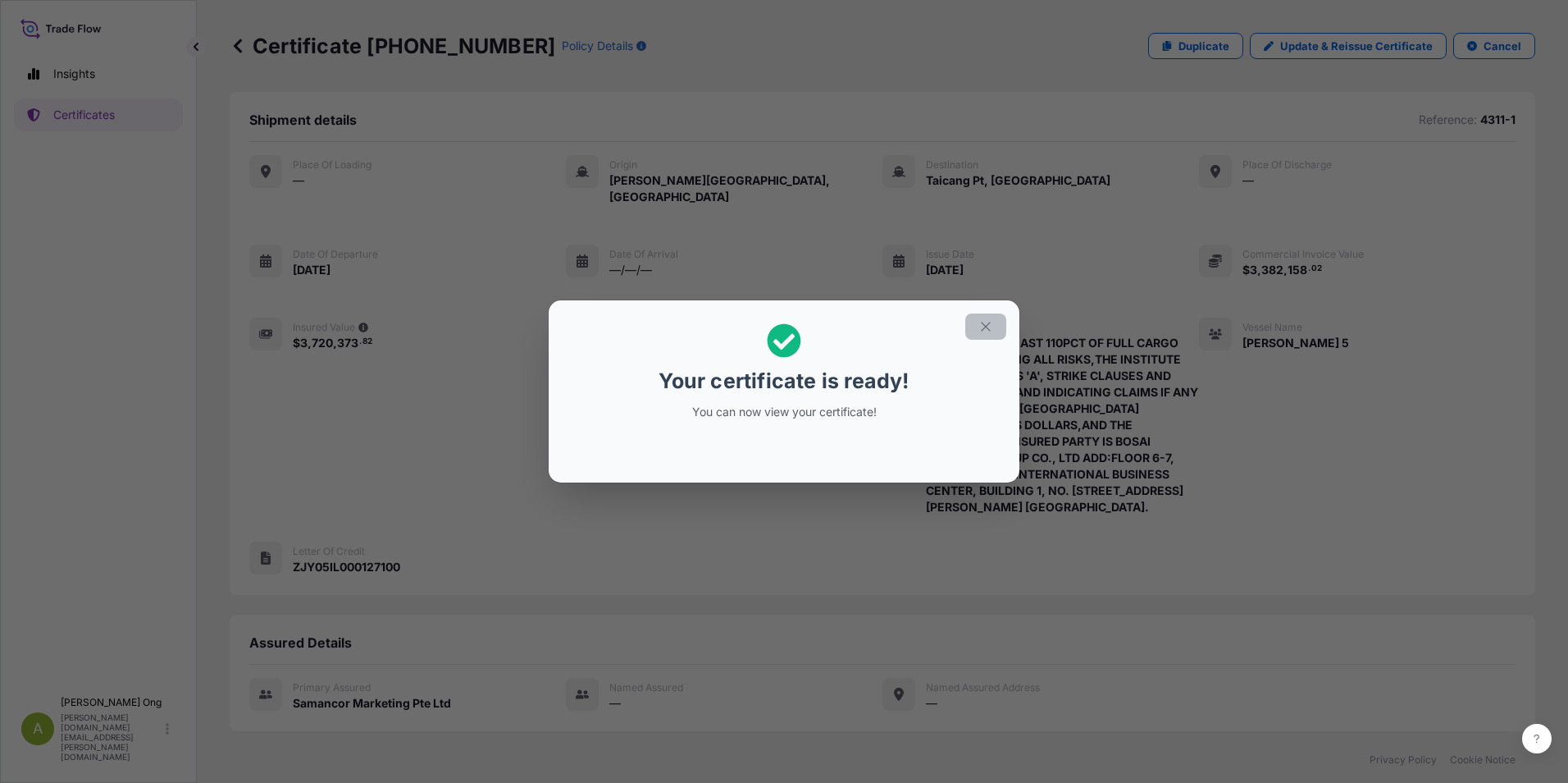
click at [986, 327] on icon "button" at bounding box center [985, 326] width 9 height 9
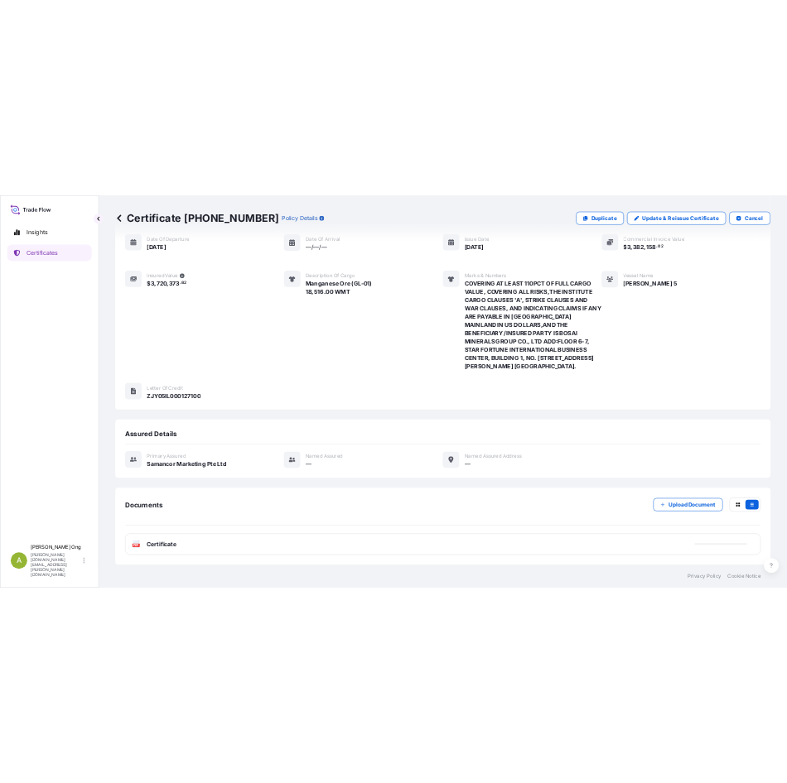
scroll to position [202, 0]
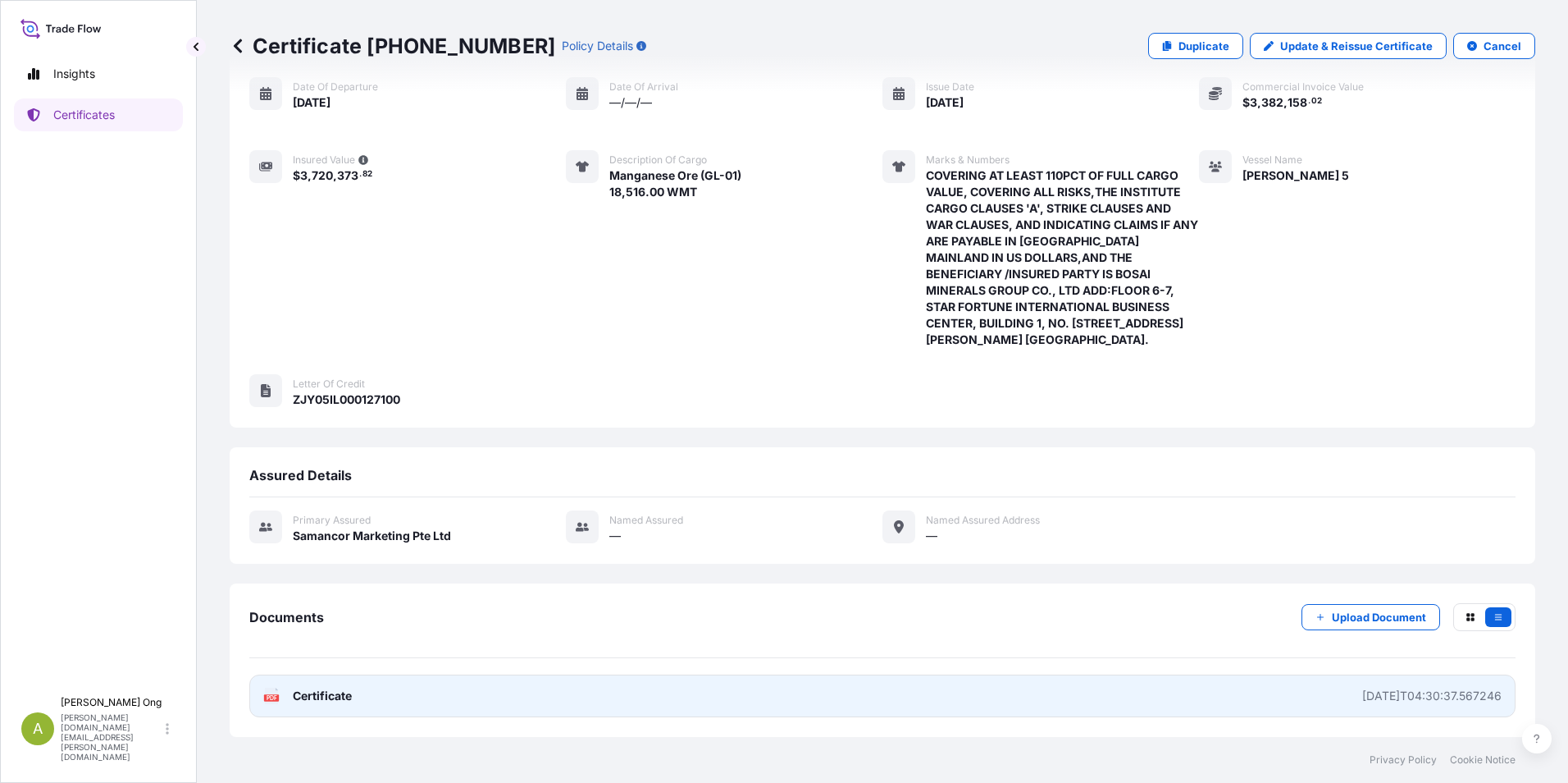
click at [313, 699] on span "Certificate" at bounding box center [323, 696] width 59 height 17
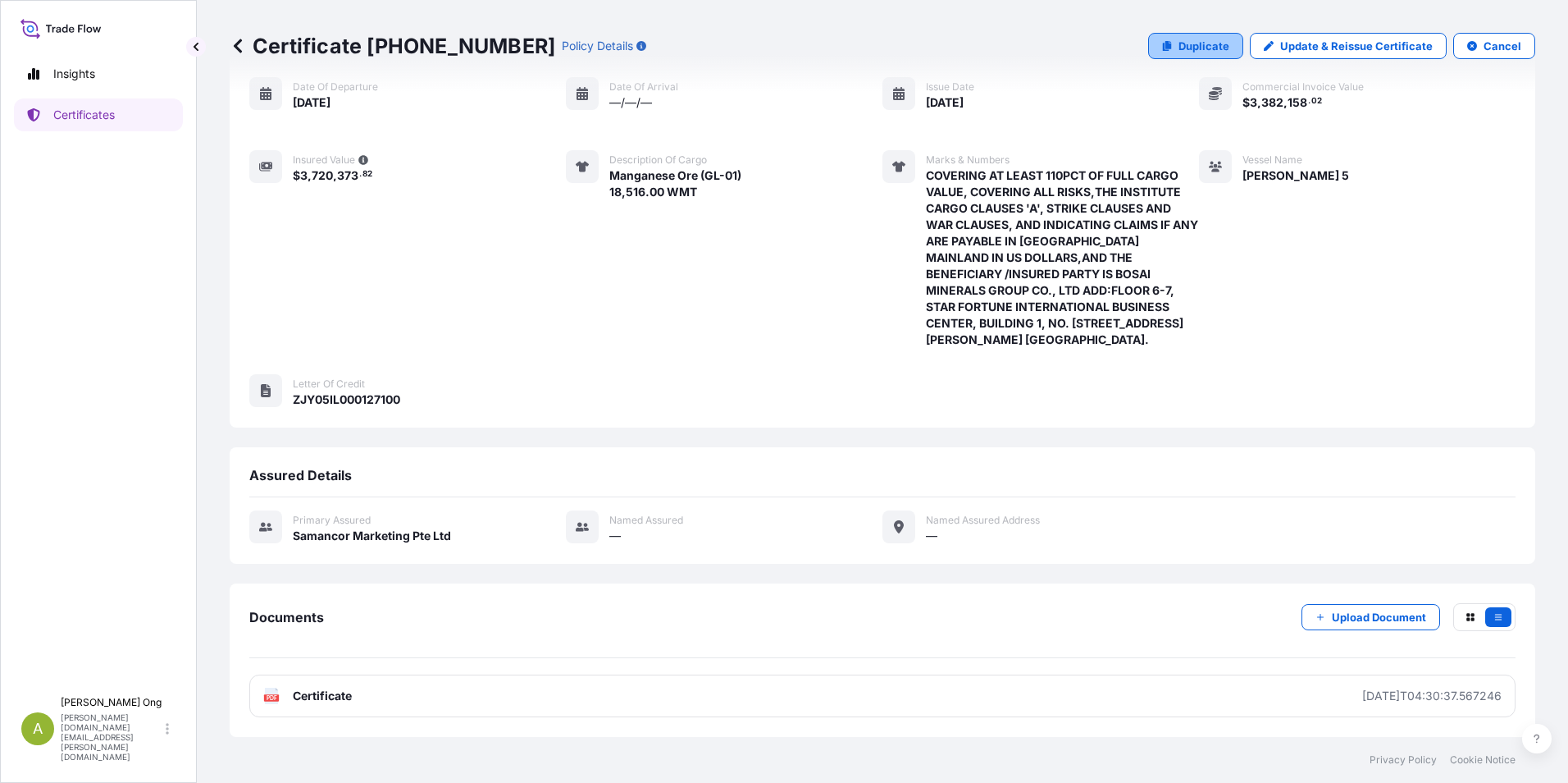
click at [1202, 43] on p "Duplicate" at bounding box center [1203, 46] width 51 height 17
select select "Sea"
select select "31710"
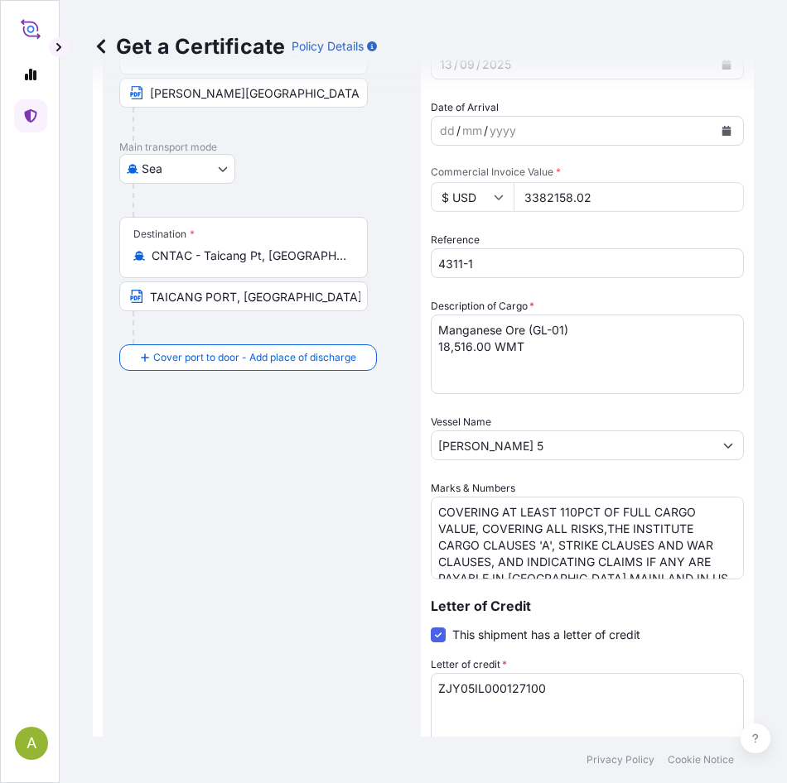
drag, startPoint x: 431, startPoint y: 203, endPoint x: 234, endPoint y: 196, distance: 196.4
click at [214, 199] on form "Route Details Cover door to port - Add loading place Place of loading Road / In…" at bounding box center [423, 484] width 661 height 1187
paste input "4639872.09"
type input "4639872.09"
click at [492, 263] on input "4311-1" at bounding box center [587, 263] width 313 height 30
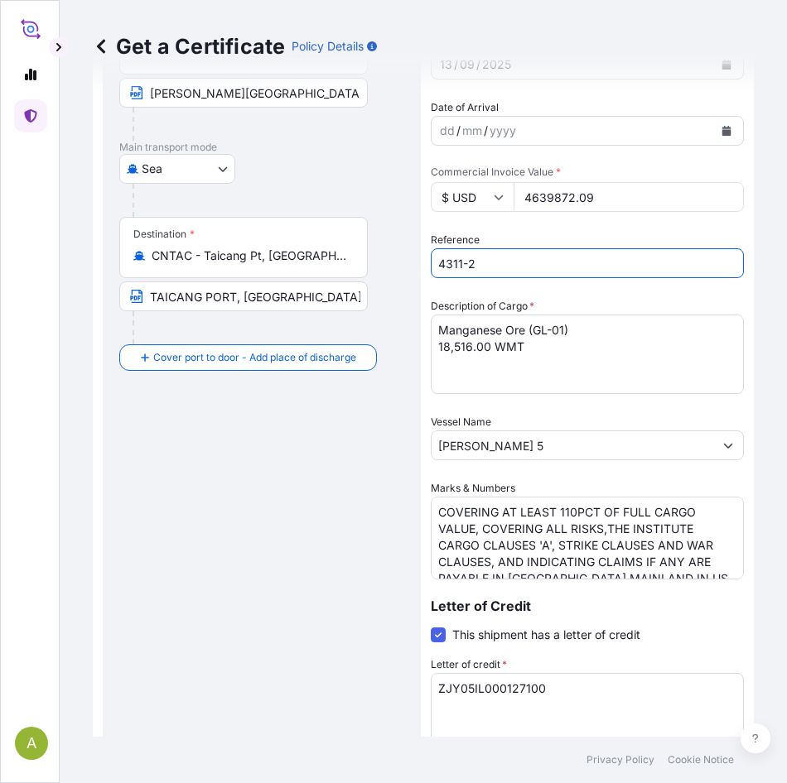
type input "4311-2"
click at [532, 329] on textarea "Manganese Ore (GL-01) 18,516.00 WMT" at bounding box center [587, 355] width 313 height 80
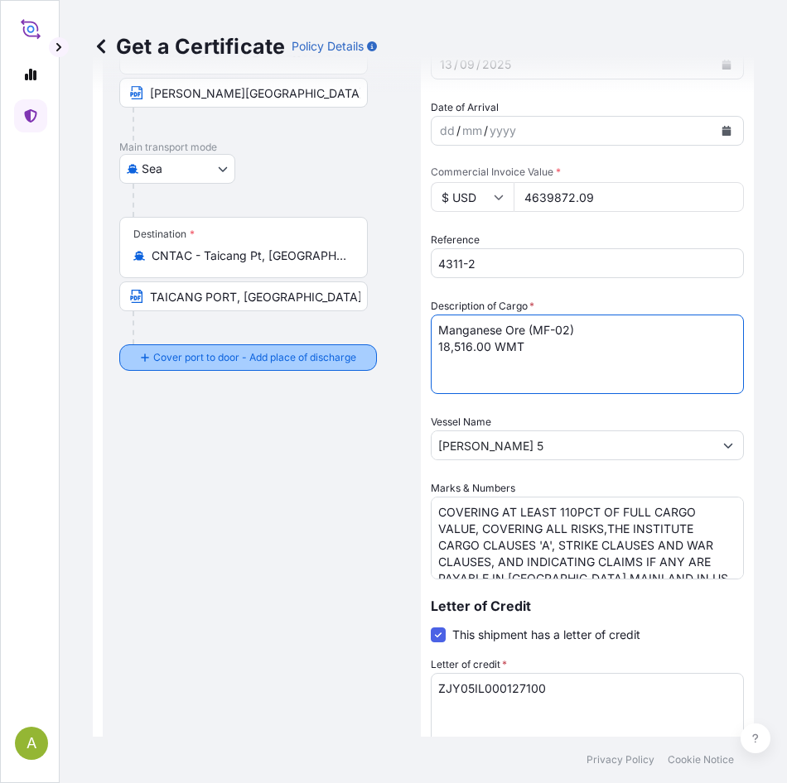
drag, startPoint x: 470, startPoint y: 345, endPoint x: 318, endPoint y: 345, distance: 151.5
click at [318, 345] on form "Route Details Cover door to port - Add loading place Place of loading Road / In…" at bounding box center [423, 484] width 661 height 1187
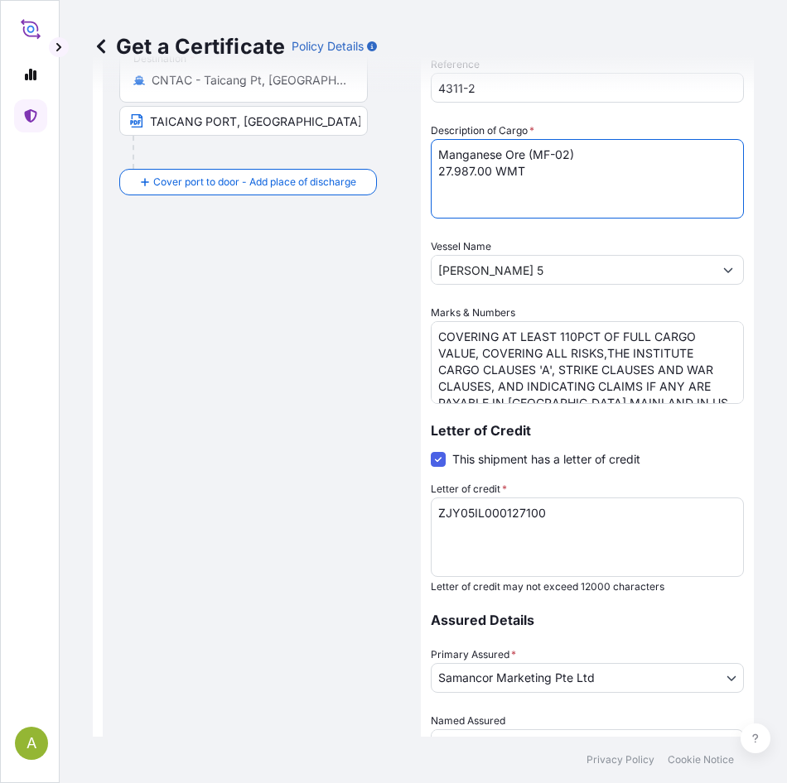
scroll to position [542, 0]
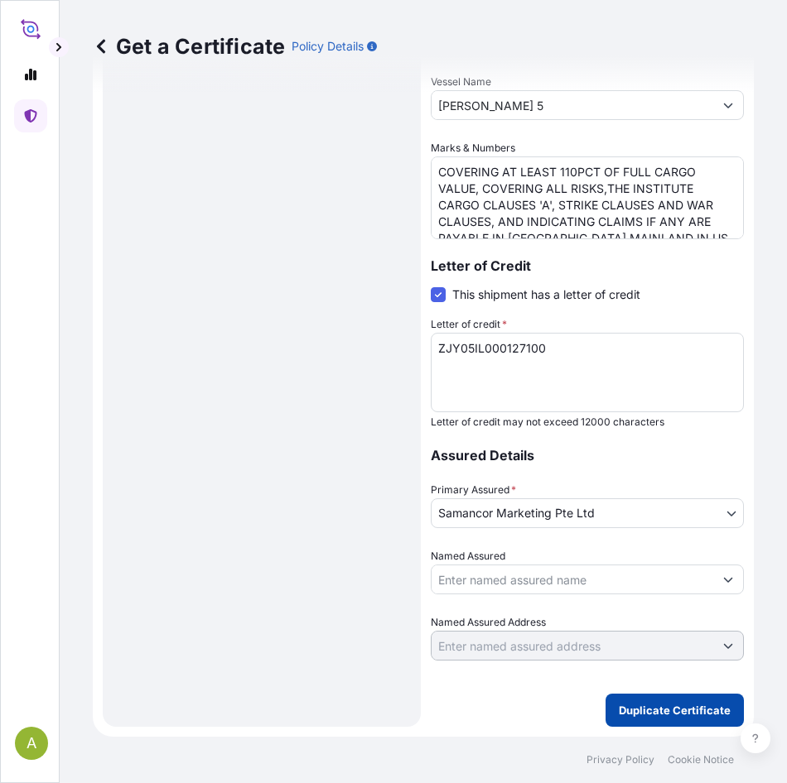
type textarea "Manganese Ore (MF-02) 27.987.00 WMT"
click at [676, 708] on p "Duplicate Certificate" at bounding box center [675, 710] width 112 height 17
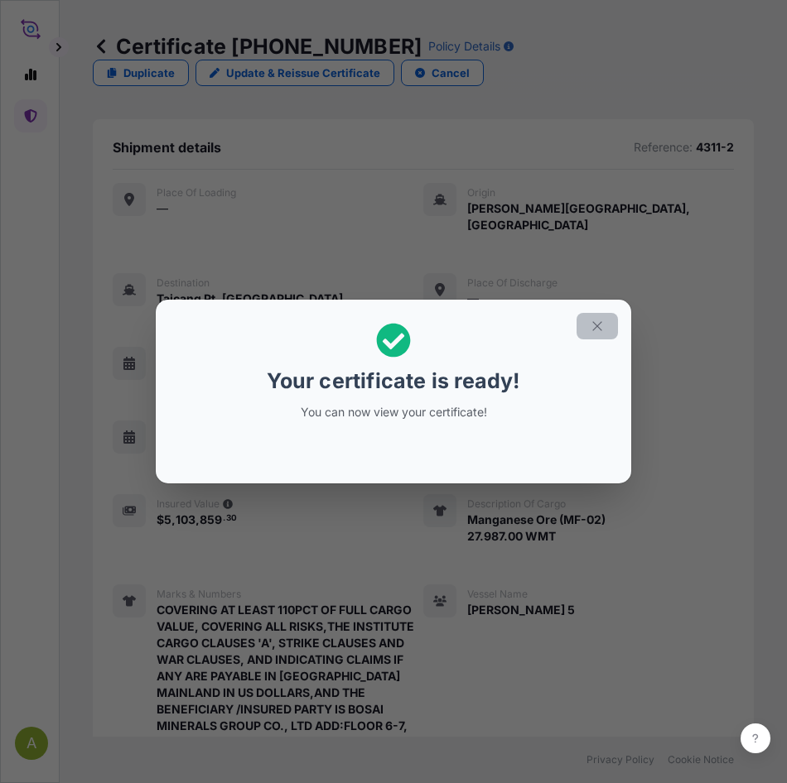
click at [597, 323] on icon "button" at bounding box center [597, 326] width 15 height 15
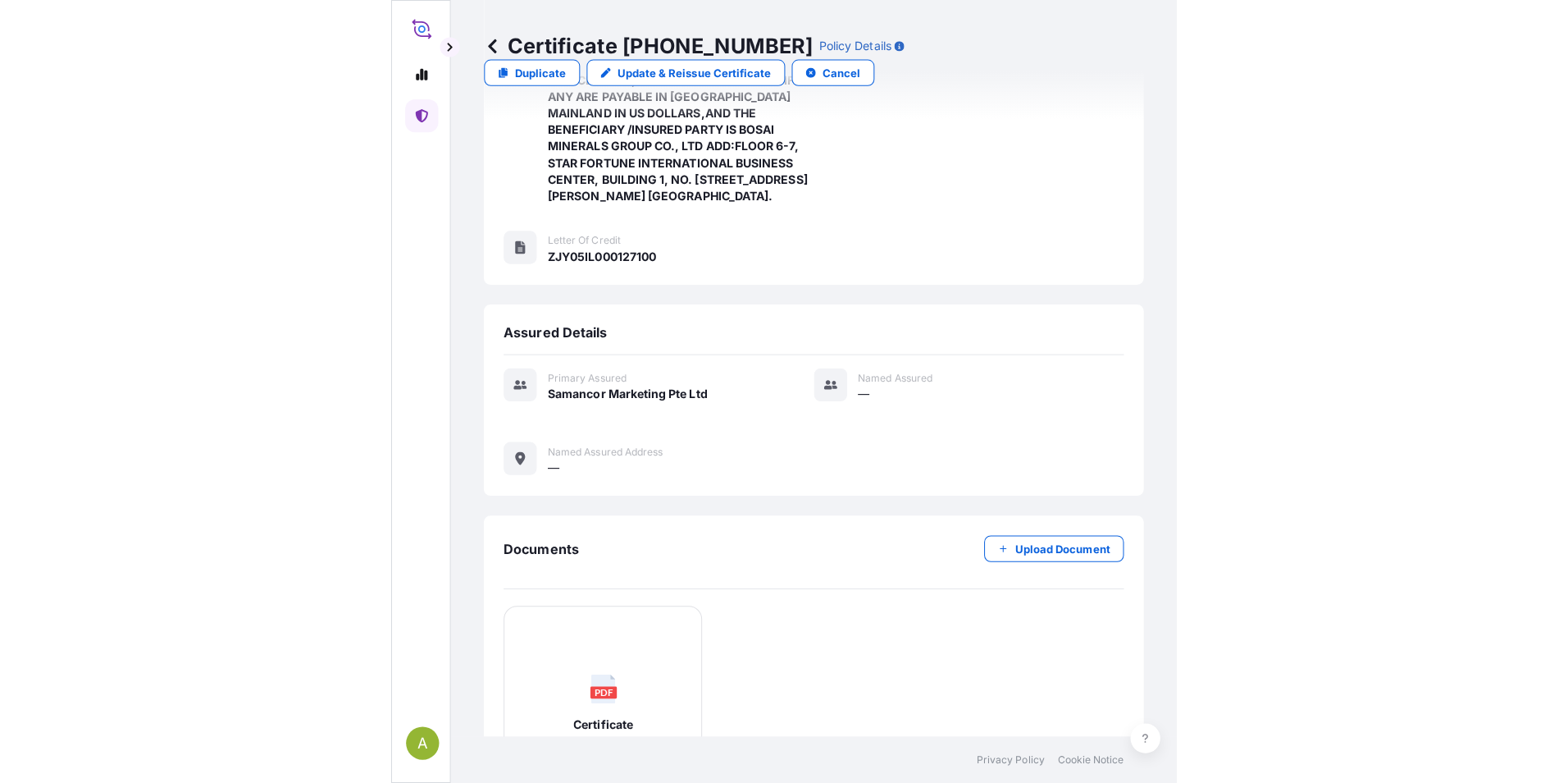
scroll to position [695, 0]
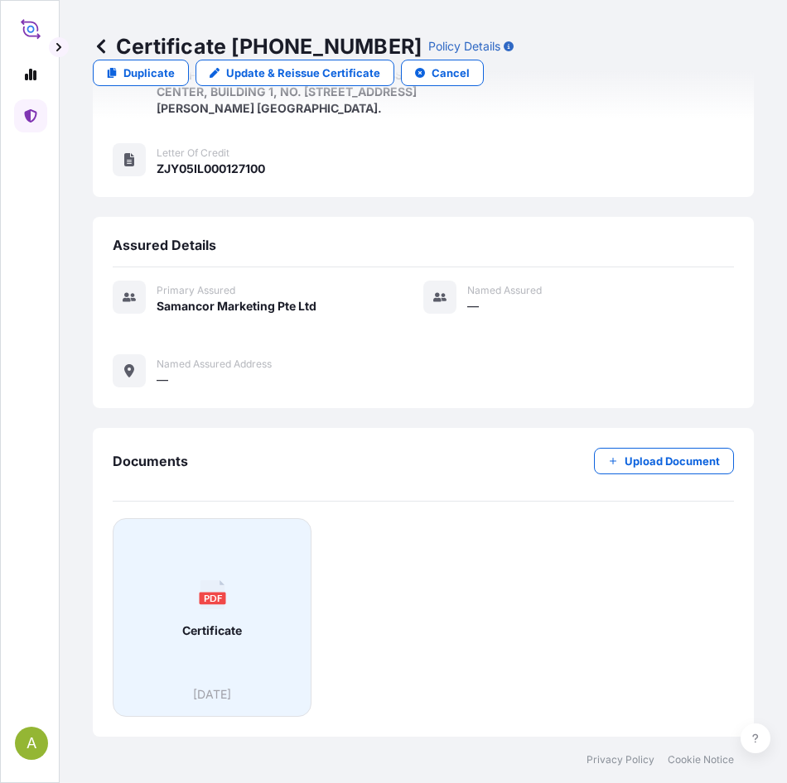
click at [214, 611] on div "PDF Certificate" at bounding box center [212, 609] width 171 height 154
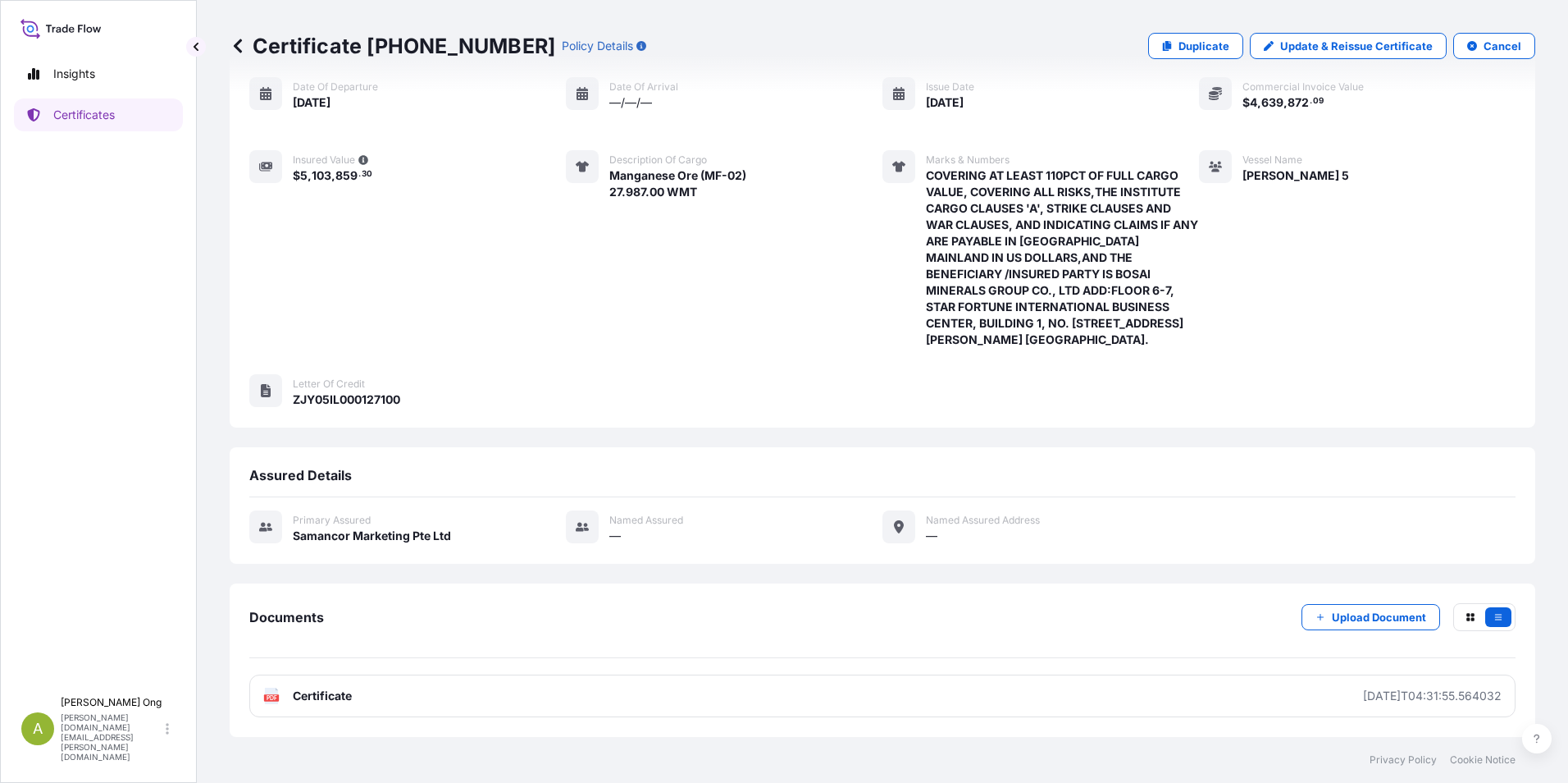
scroll to position [200, 0]
